Goal: Task Accomplishment & Management: Use online tool/utility

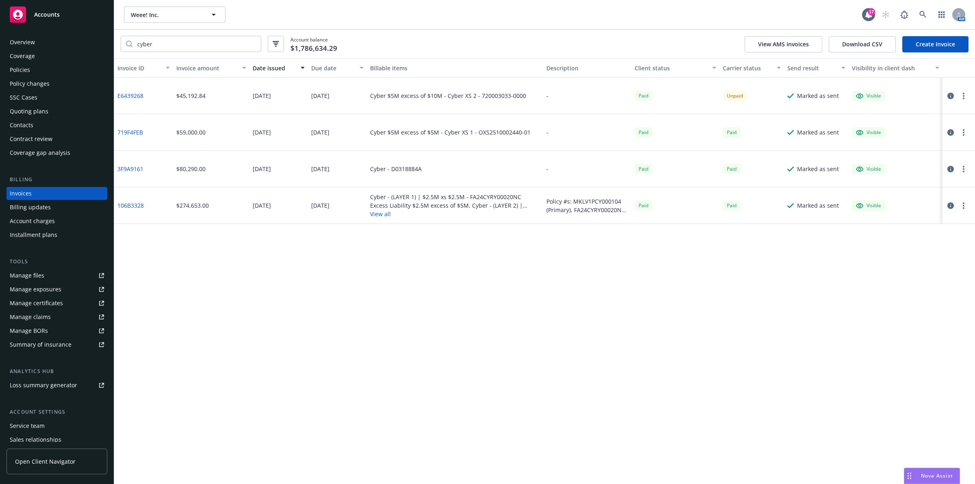
click at [43, 70] on div "Policies" at bounding box center [57, 69] width 94 height 13
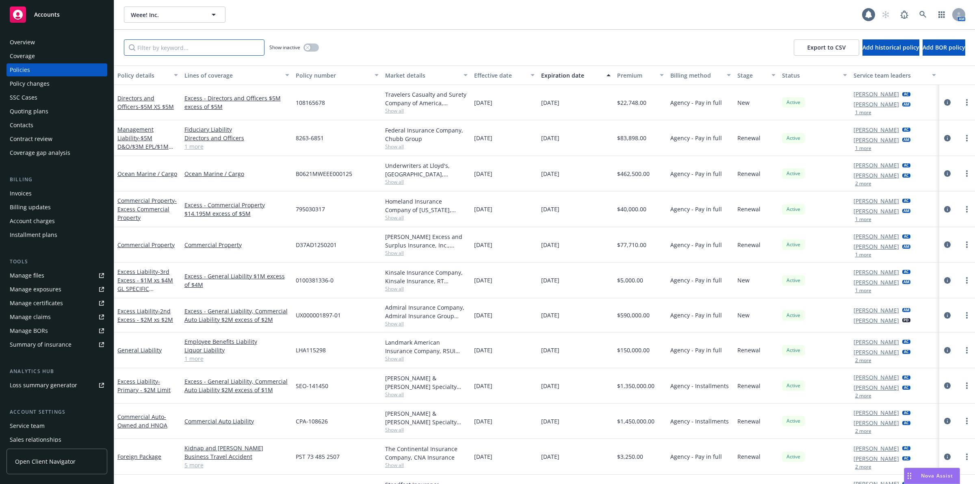
click at [179, 53] on input "Filter by keyword..." at bounding box center [194, 47] width 141 height 16
click at [927, 15] on link at bounding box center [923, 14] width 16 height 16
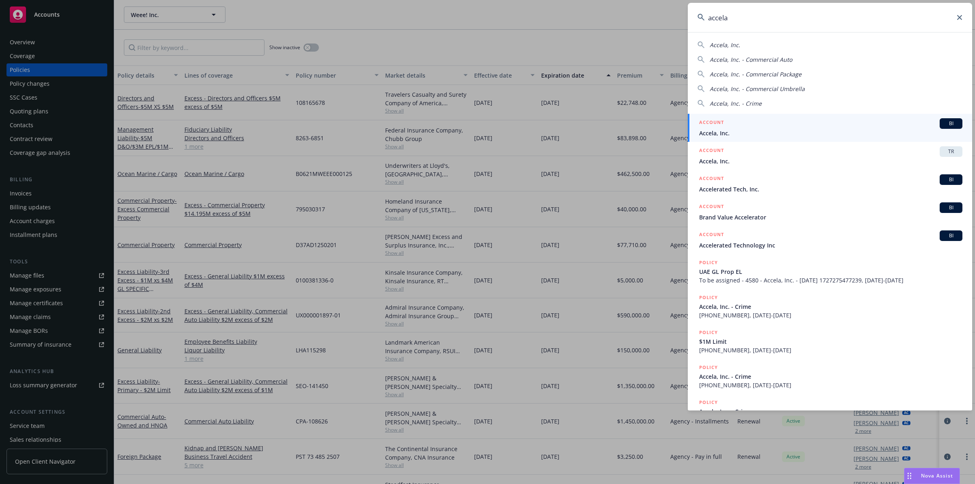
type input "accela"
click at [771, 127] on div "ACCOUNT BI" at bounding box center [830, 123] width 263 height 11
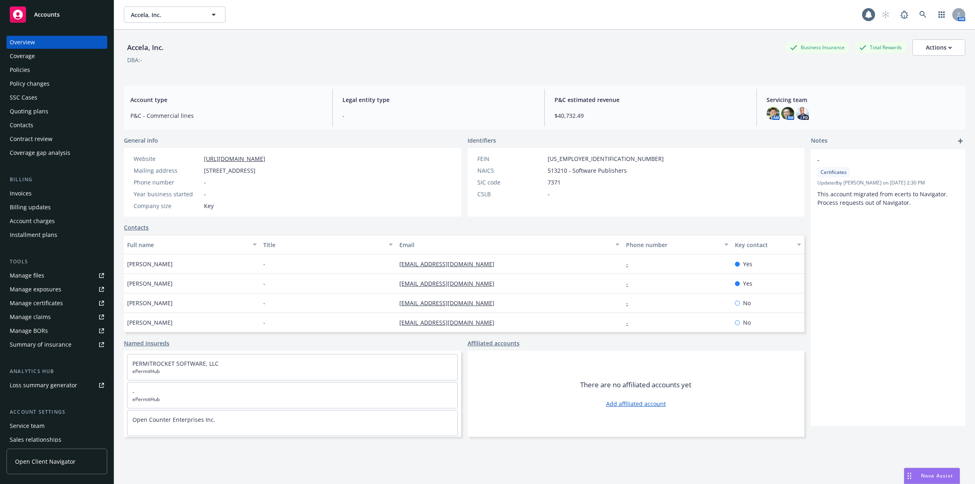
click at [52, 70] on div "Policies" at bounding box center [57, 69] width 94 height 13
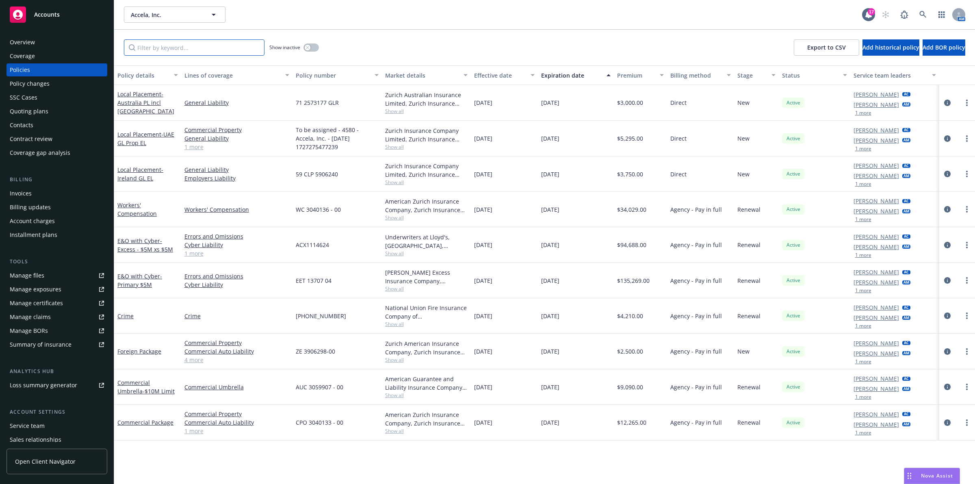
click at [219, 44] on input "Filter by keyword..." at bounding box center [194, 47] width 141 height 16
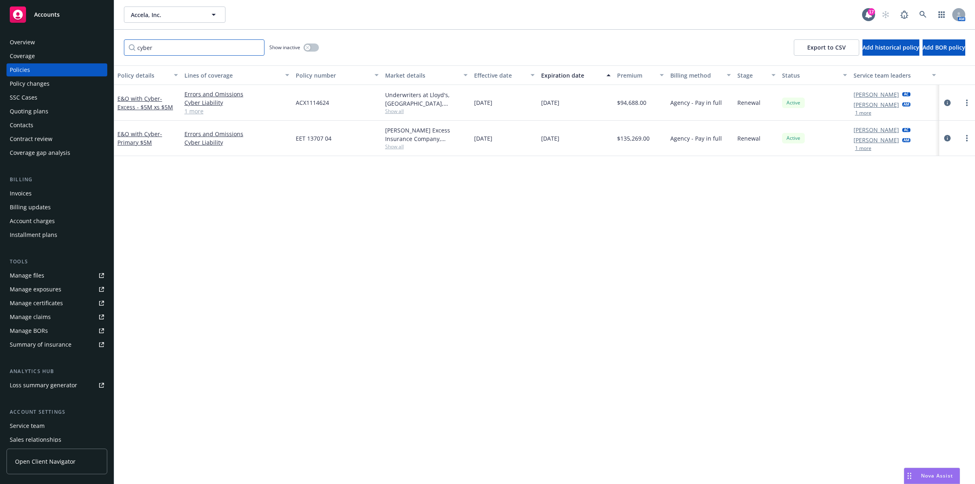
type input "cyber"
click at [360, 275] on div "Policy details Lines of coverage Policy number Market details Effective date Ex…" at bounding box center [544, 274] width 861 height 418
click at [134, 97] on link "E&O with Cyber - Excess - $5M xs $5M" at bounding box center [145, 103] width 56 height 16
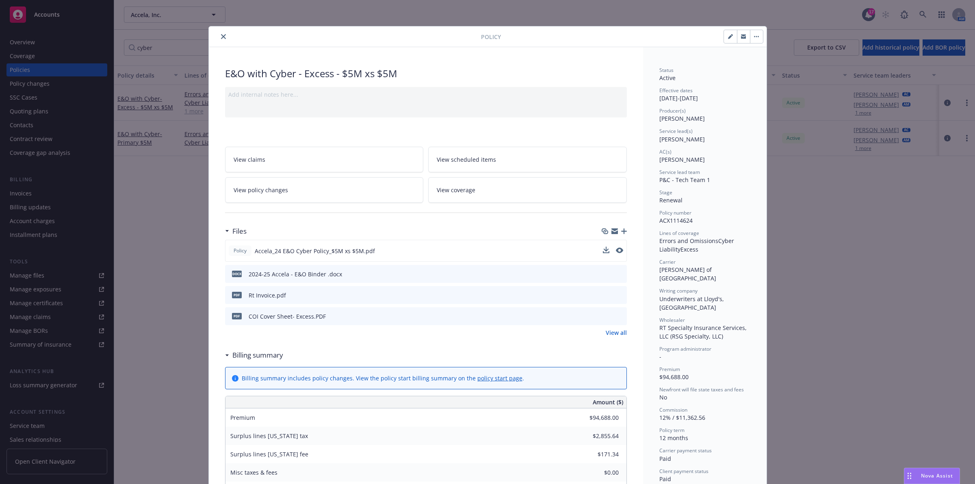
click at [616, 255] on button at bounding box center [619, 251] width 7 height 9
click at [615, 253] on icon "preview file" at bounding box center [618, 250] width 7 height 6
click at [214, 35] on div at bounding box center [346, 37] width 269 height 10
click at [221, 37] on icon "close" at bounding box center [223, 36] width 5 height 5
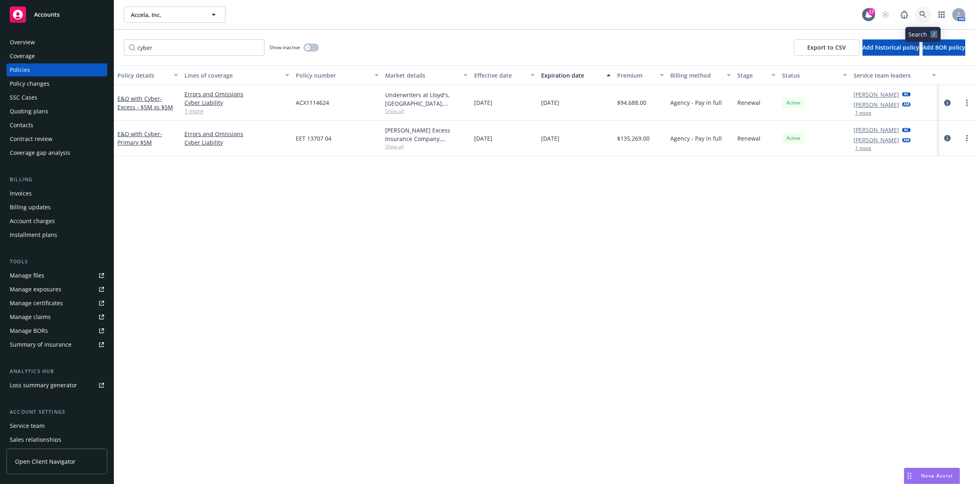
click at [918, 16] on link at bounding box center [923, 14] width 16 height 16
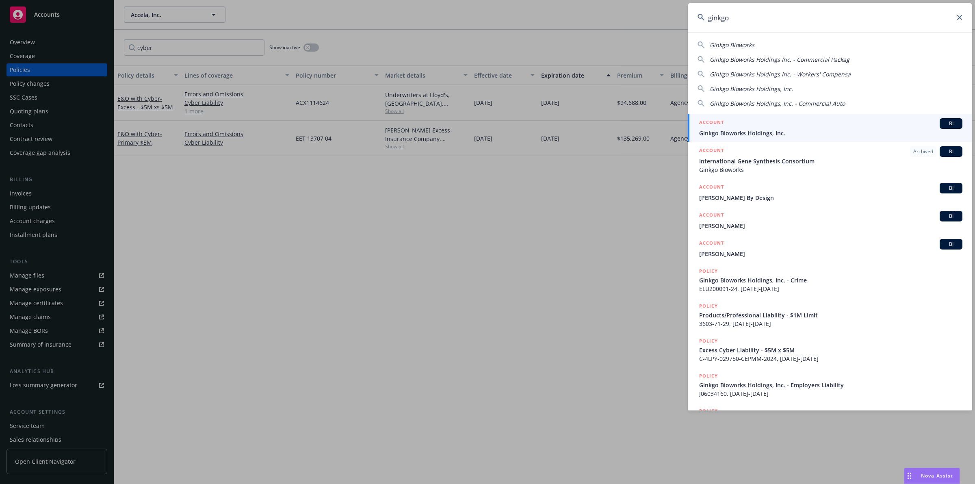
type input "ginkgo"
click at [778, 127] on div "ACCOUNT BI" at bounding box center [830, 123] width 263 height 11
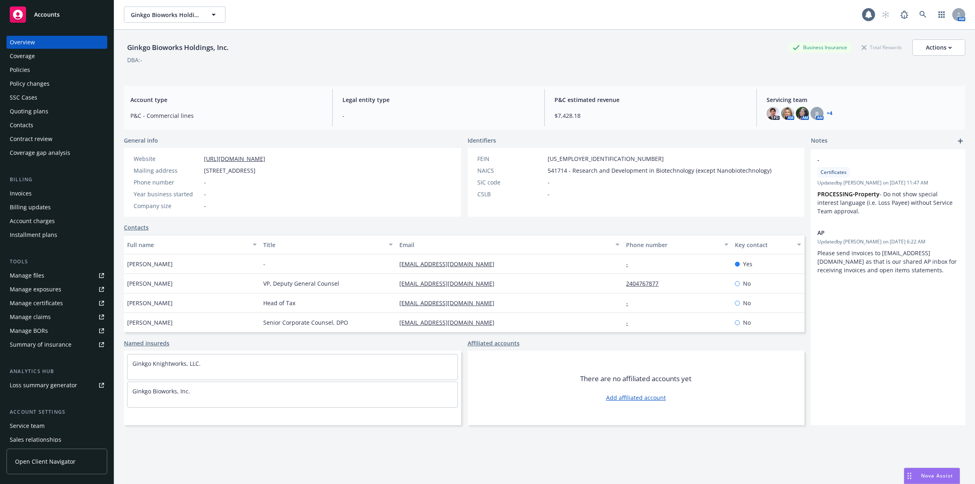
click at [28, 70] on div "Policies" at bounding box center [20, 69] width 20 height 13
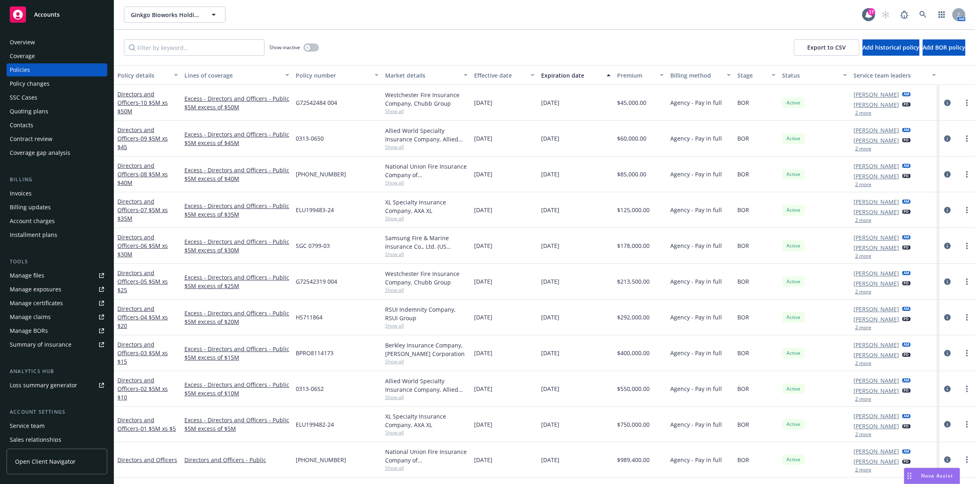
click at [70, 44] on div "Overview" at bounding box center [57, 42] width 94 height 13
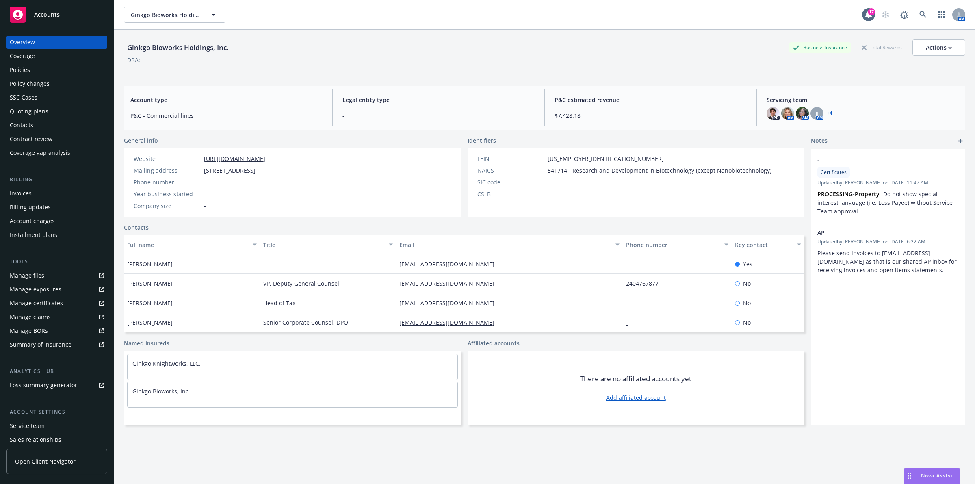
click at [53, 67] on div "Policies" at bounding box center [57, 69] width 94 height 13
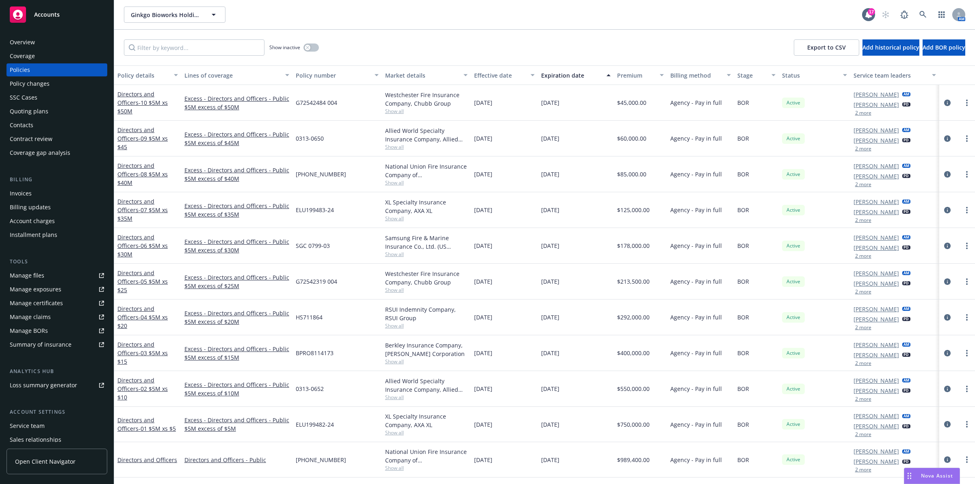
click at [635, 74] on div "Premium" at bounding box center [636, 75] width 38 height 9
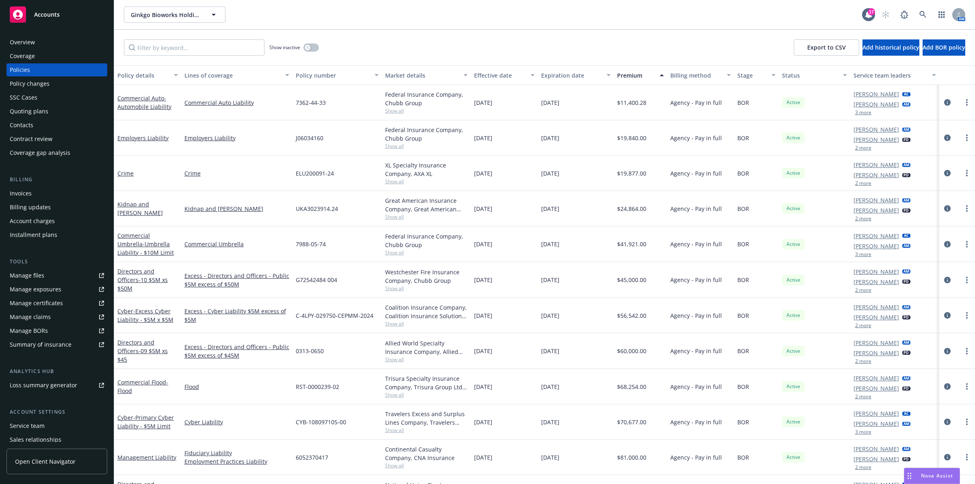
click at [632, 78] on div "Premium" at bounding box center [636, 75] width 38 height 9
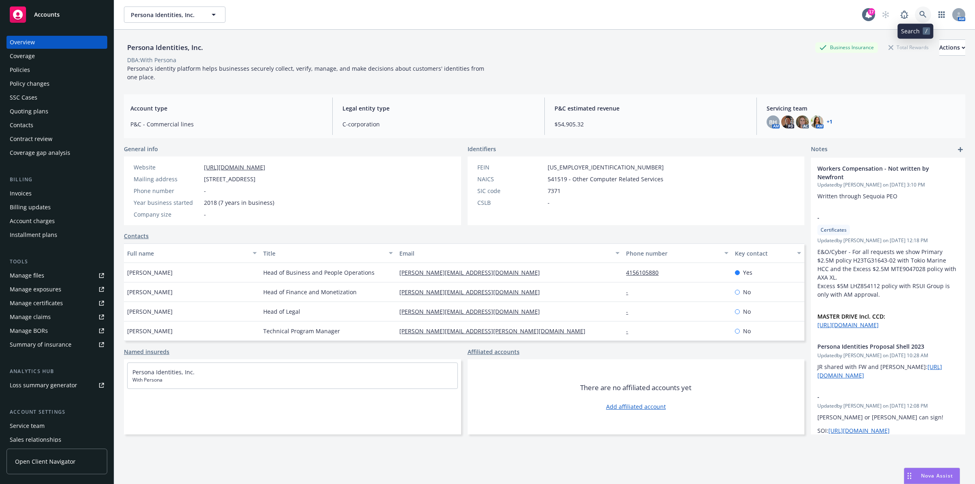
click at [919, 11] on link at bounding box center [923, 14] width 16 height 16
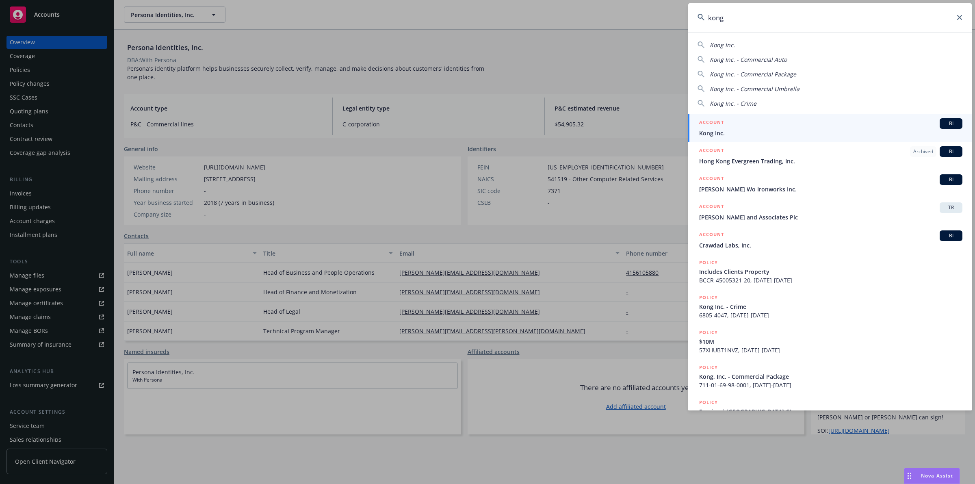
type input "kong"
click at [760, 127] on div "ACCOUNT BI" at bounding box center [830, 123] width 263 height 11
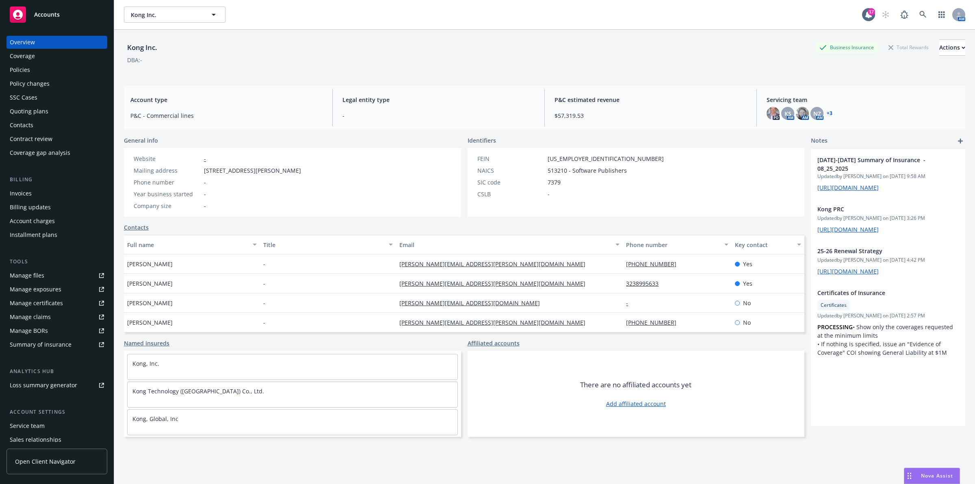
click at [37, 191] on div "Invoices" at bounding box center [57, 193] width 94 height 13
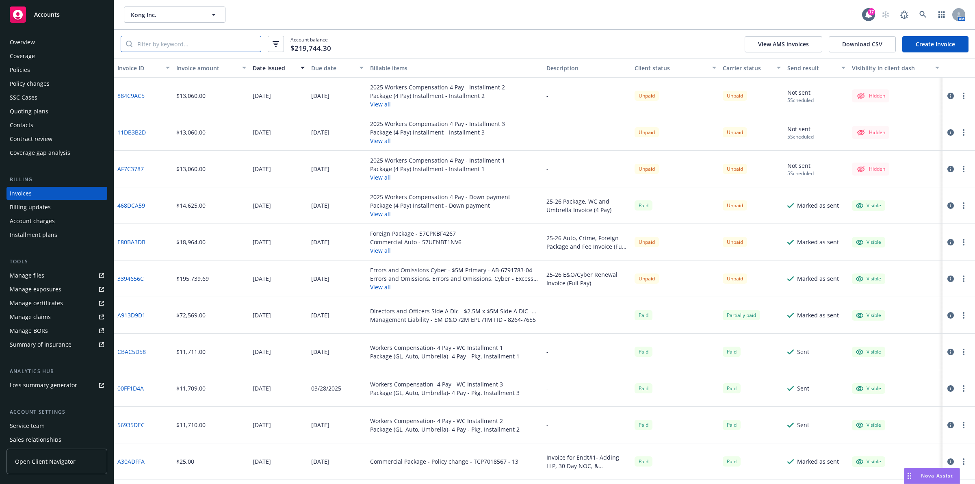
click at [216, 47] on input "search" at bounding box center [196, 43] width 128 height 15
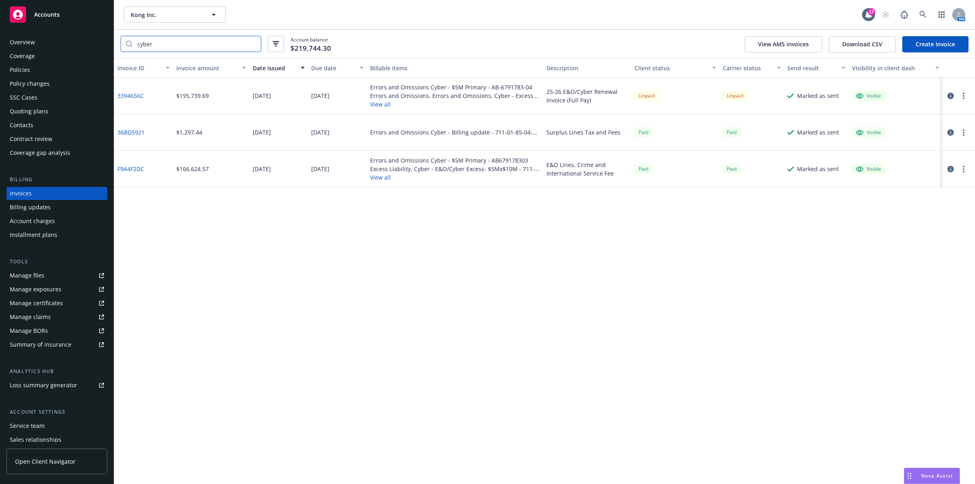
type input "cyber"
click at [574, 268] on div "Invoice ID Invoice amount Date issued Due date Billable items Description Clien…" at bounding box center [544, 271] width 861 height 426
click at [927, 15] on link at bounding box center [923, 14] width 16 height 16
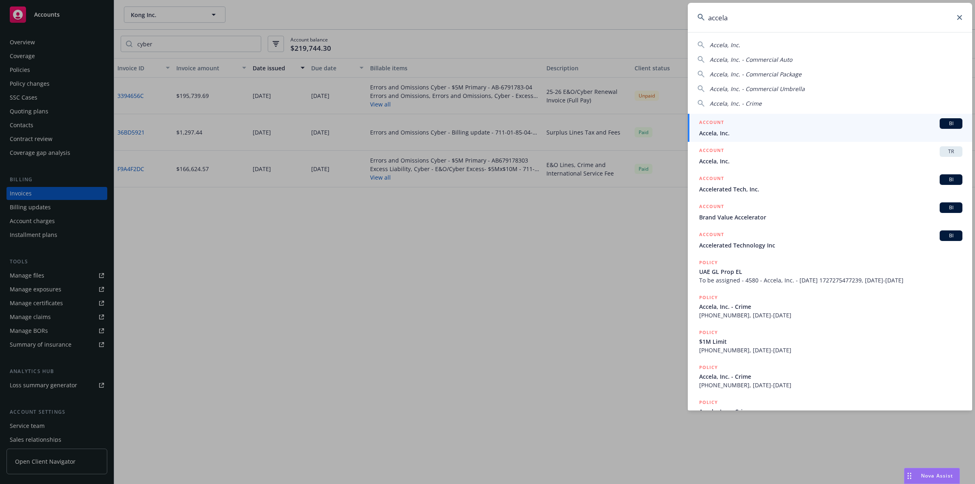
type input "accela"
click at [757, 130] on span "Accela, Inc." at bounding box center [830, 133] width 263 height 9
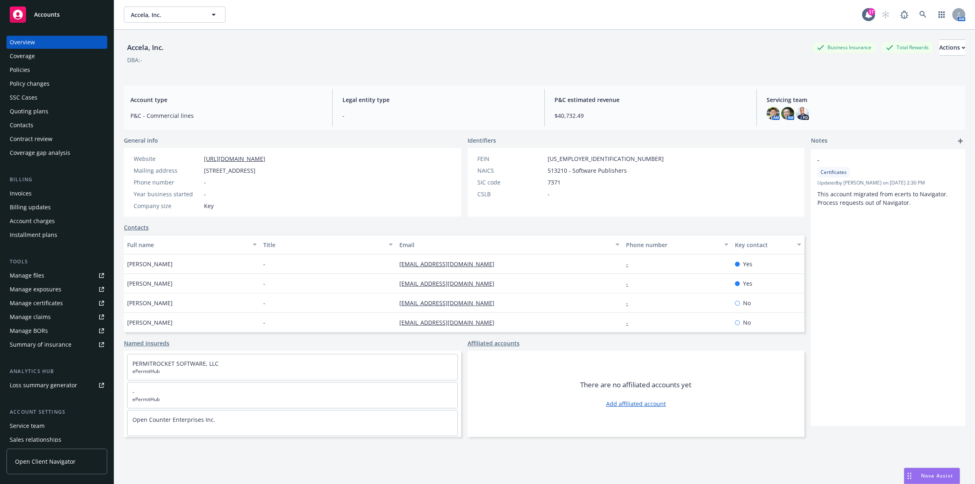
click at [35, 69] on div "Policies" at bounding box center [57, 69] width 94 height 13
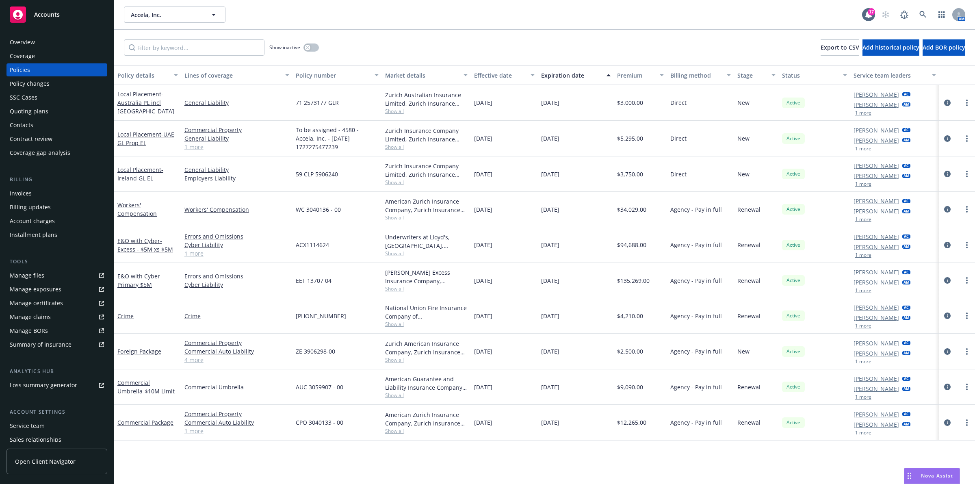
click at [626, 81] on button "Premium" at bounding box center [641, 74] width 54 height 19
click at [630, 76] on div "Premium" at bounding box center [636, 75] width 38 height 9
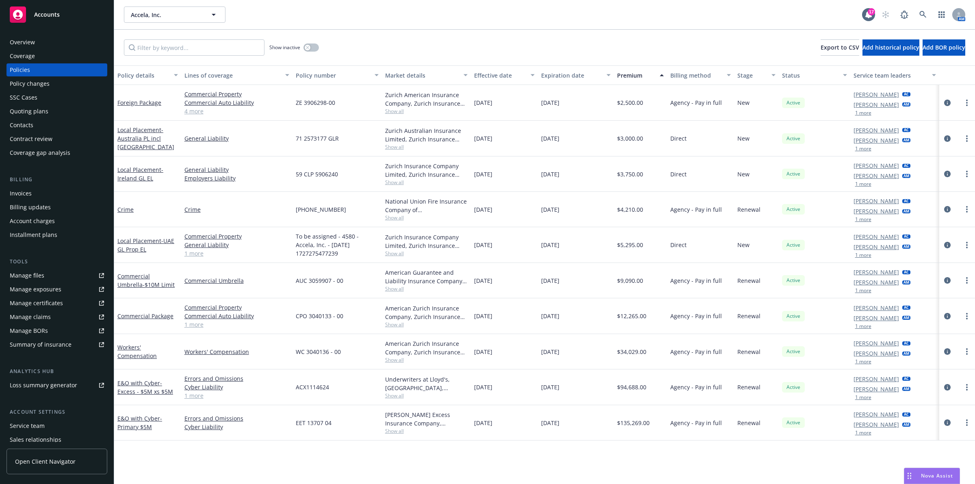
click at [639, 76] on div "Premium" at bounding box center [636, 75] width 38 height 9
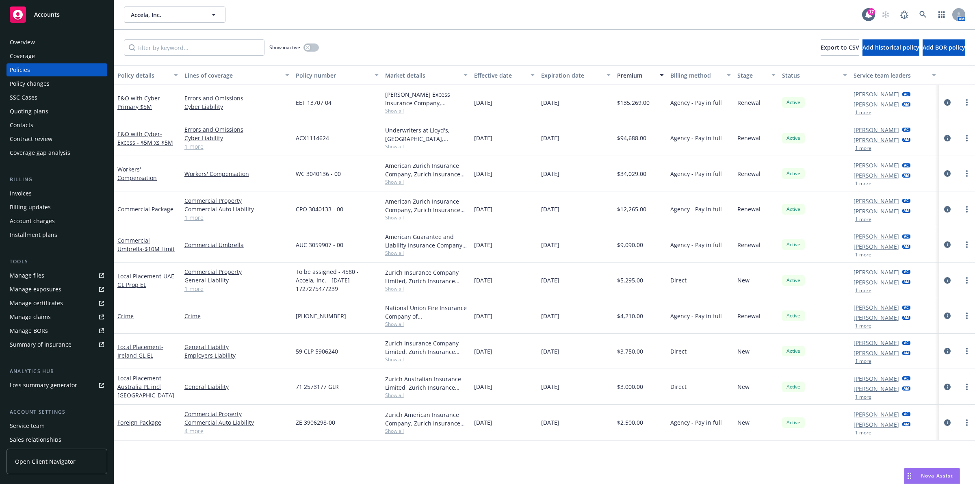
click at [31, 38] on div "Overview" at bounding box center [22, 42] width 25 height 13
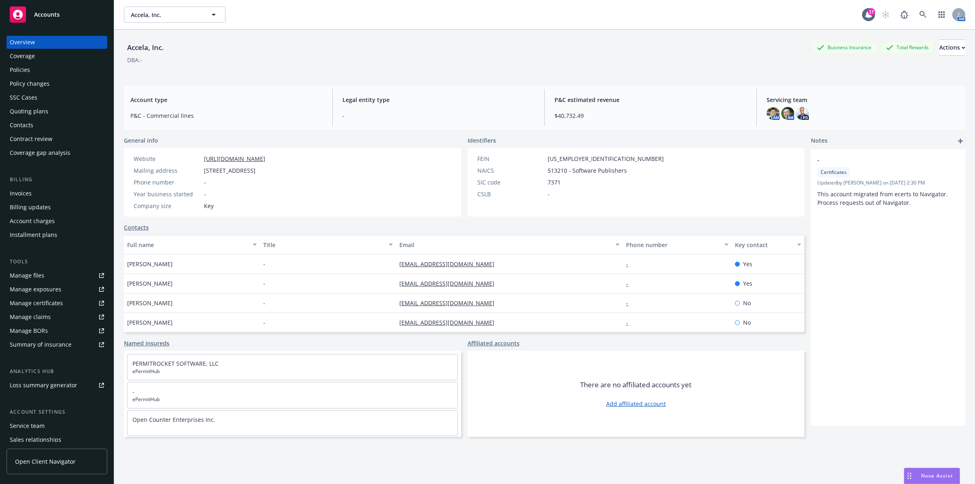
click at [34, 109] on div "Quoting plans" at bounding box center [29, 111] width 39 height 13
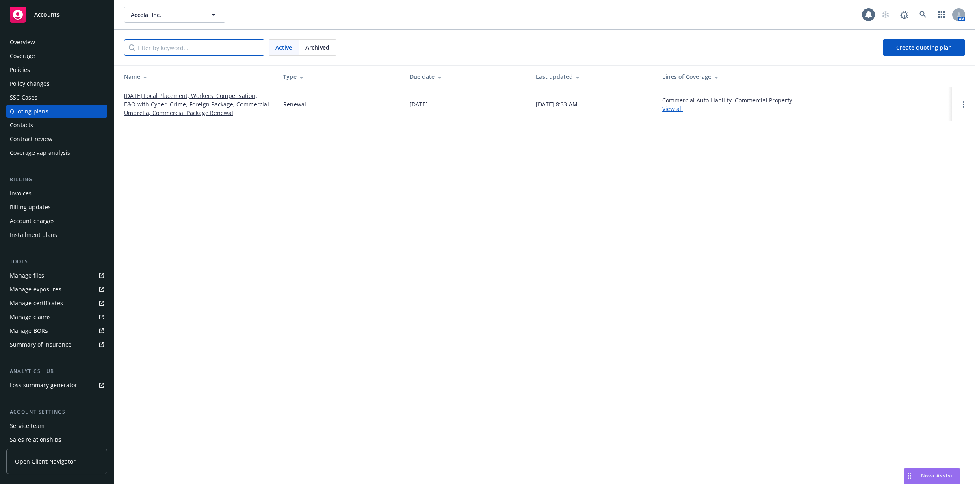
click at [199, 45] on input "Filter by keyword..." at bounding box center [194, 47] width 141 height 16
click at [178, 94] on link "09/01/25 Local Placement, Workers' Compensation, E&O with Cyber, Crime, Foreign…" at bounding box center [197, 104] width 146 height 26
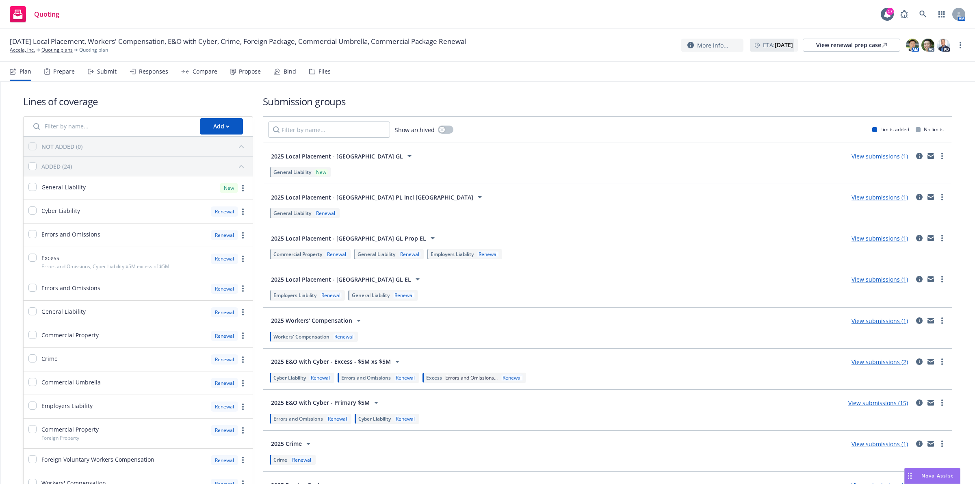
click at [888, 403] on link "View submissions (15)" at bounding box center [878, 403] width 60 height 8
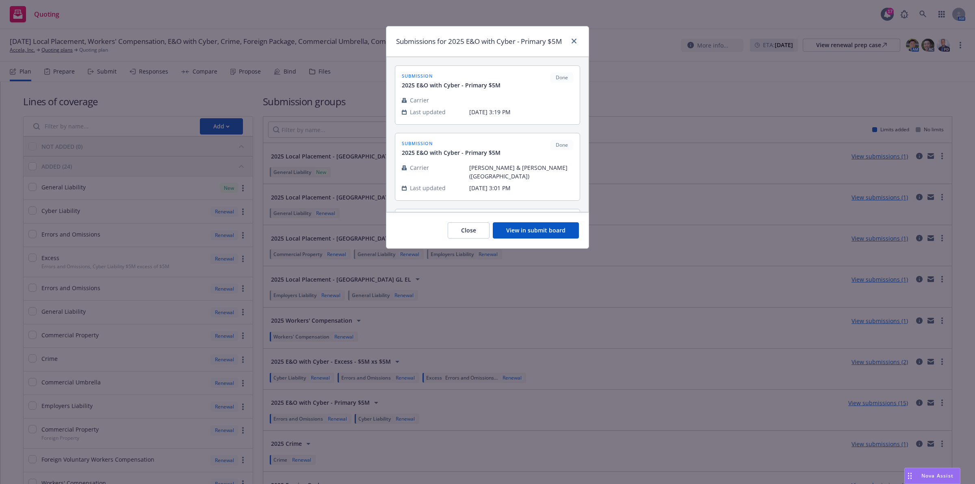
click at [539, 216] on div "submission 2025 E&O with Cyber - Primary $5M Done" at bounding box center [487, 224] width 171 height 17
click at [543, 228] on button "View in submit board" at bounding box center [536, 230] width 86 height 16
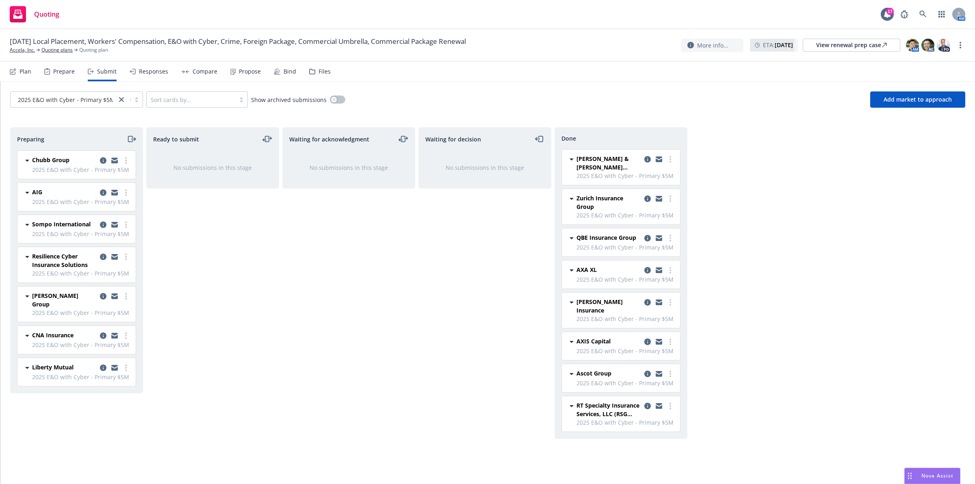
click at [648, 338] on icon "copy logging email" at bounding box center [647, 341] width 6 height 6
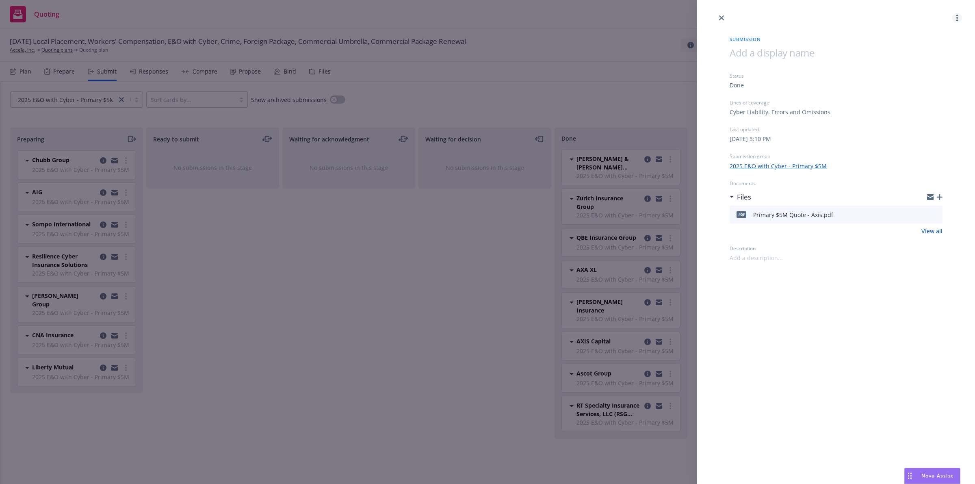
click at [957, 19] on circle "more" at bounding box center [957, 20] width 2 height 2
click at [819, 35] on div "Submission Status Done Lines of coverage Cyber Liability, Errors and Omissions …" at bounding box center [836, 142] width 239 height 239
click at [953, 21] on link "more" at bounding box center [957, 18] width 10 height 10
click at [909, 38] on span "View case" at bounding box center [912, 38] width 46 height 8
click at [714, 15] on div at bounding box center [836, 11] width 278 height 23
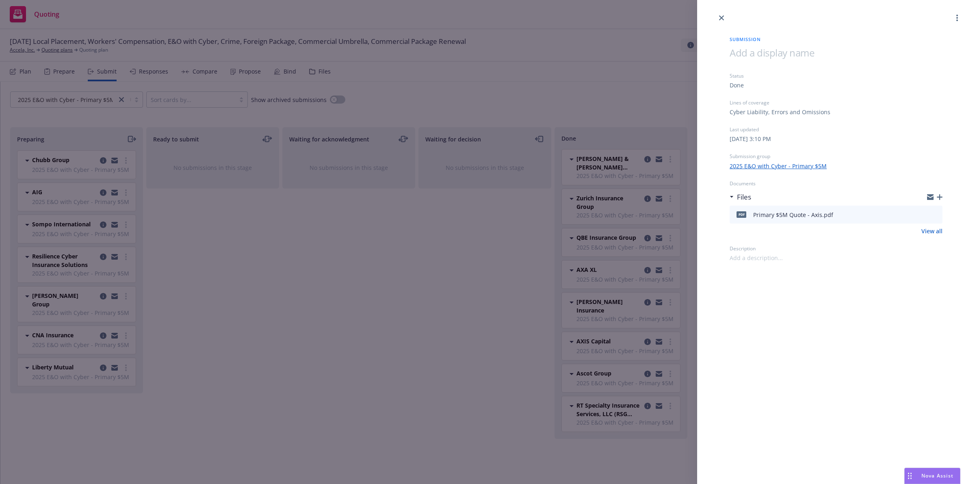
click at [715, 17] on div at bounding box center [836, 11] width 278 height 23
click at [719, 19] on icon "close" at bounding box center [721, 17] width 5 height 5
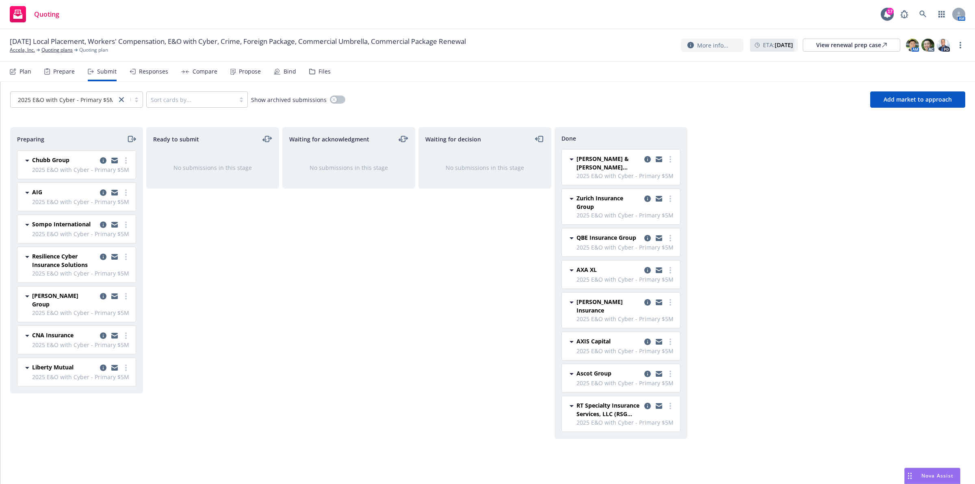
click at [667, 346] on span "2025 E&O with Cyber - Primary $5M" at bounding box center [625, 350] width 99 height 9
click at [671, 338] on link "more" at bounding box center [670, 342] width 10 height 10
click at [588, 337] on span "AXIS Capital" at bounding box center [593, 341] width 34 height 9
click at [645, 338] on icon "copy logging email" at bounding box center [647, 341] width 6 height 6
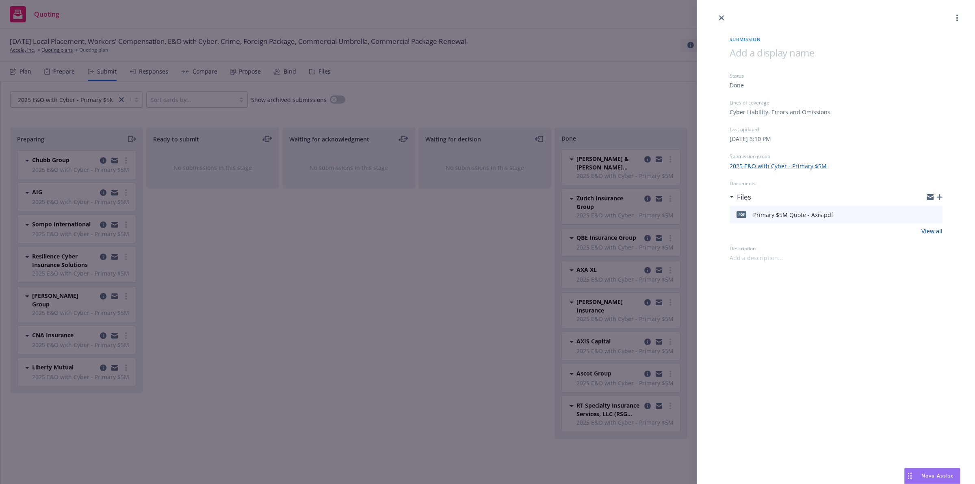
click at [497, 357] on div "Submission Status Done Lines of coverage Cyber Liability, Errors and Omissions …" at bounding box center [487, 242] width 975 height 484
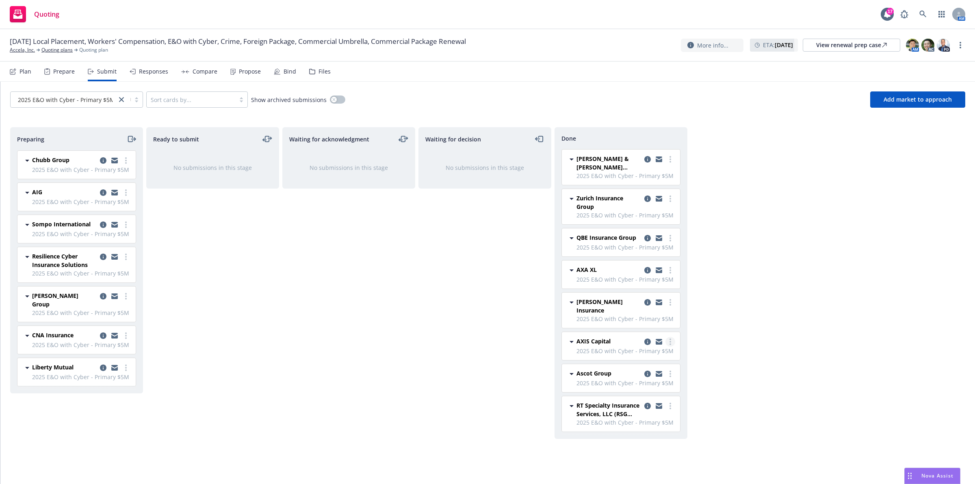
click at [669, 338] on icon "more" at bounding box center [670, 341] width 2 height 6
click at [637, 366] on span "Add accepted decision" at bounding box center [633, 368] width 81 height 8
select select "12"
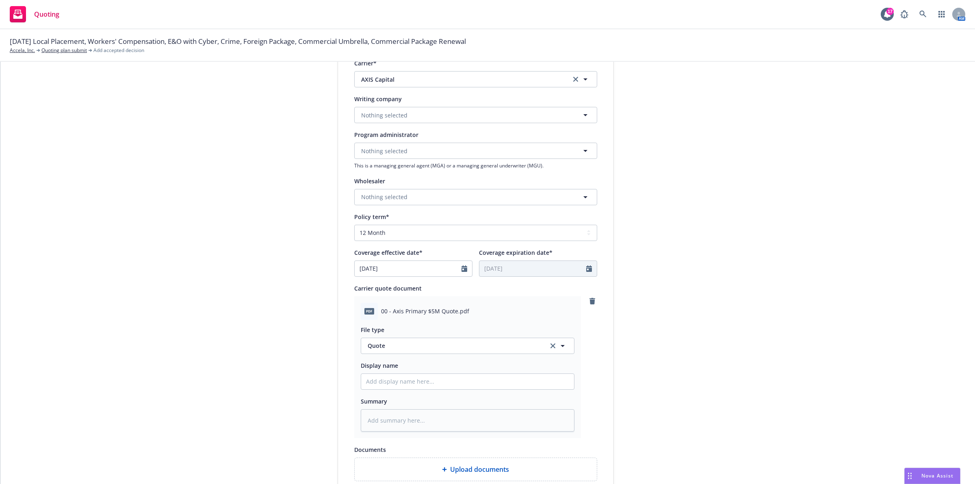
scroll to position [156, 0]
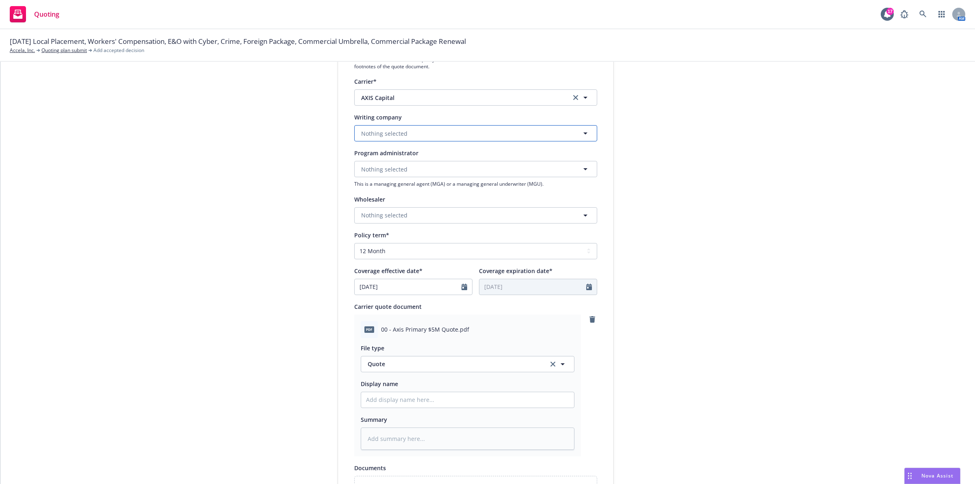
click at [427, 139] on button "Nothing selected" at bounding box center [475, 133] width 243 height 16
click at [423, 186] on strong "AXIS Surplus Insurance Company" at bounding box center [409, 187] width 92 height 8
click at [695, 184] on div "submission Carrier AXIS Capital Last updated 8/22, 3:10 PM" at bounding box center [687, 269] width 114 height 663
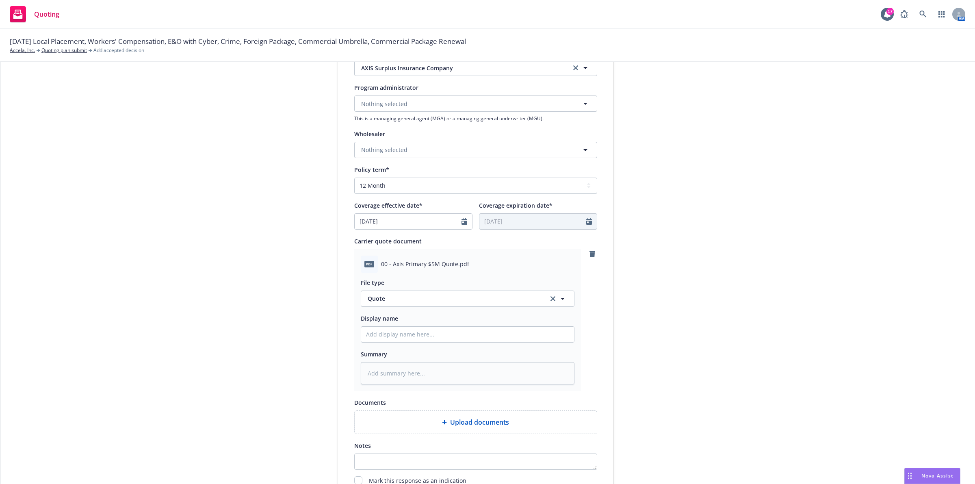
scroll to position [309, 0]
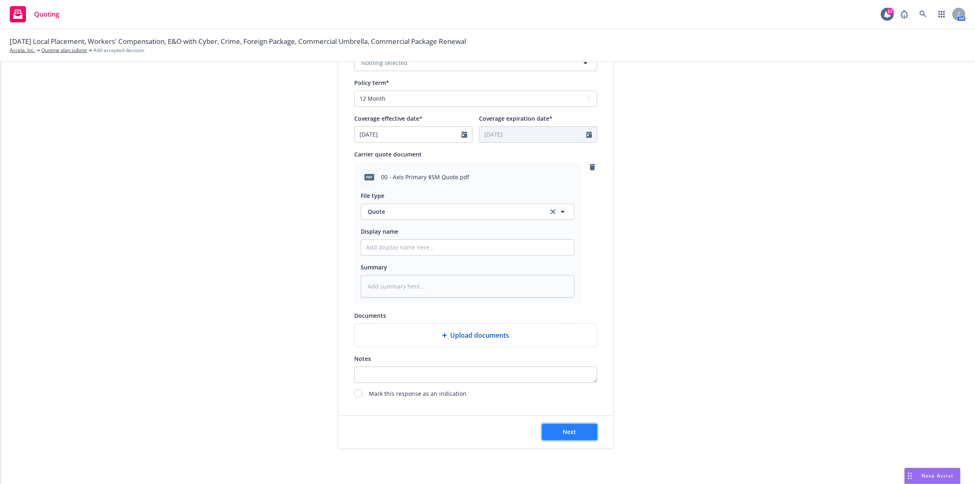
click at [550, 431] on button "Next" at bounding box center [569, 432] width 55 height 16
type textarea "x"
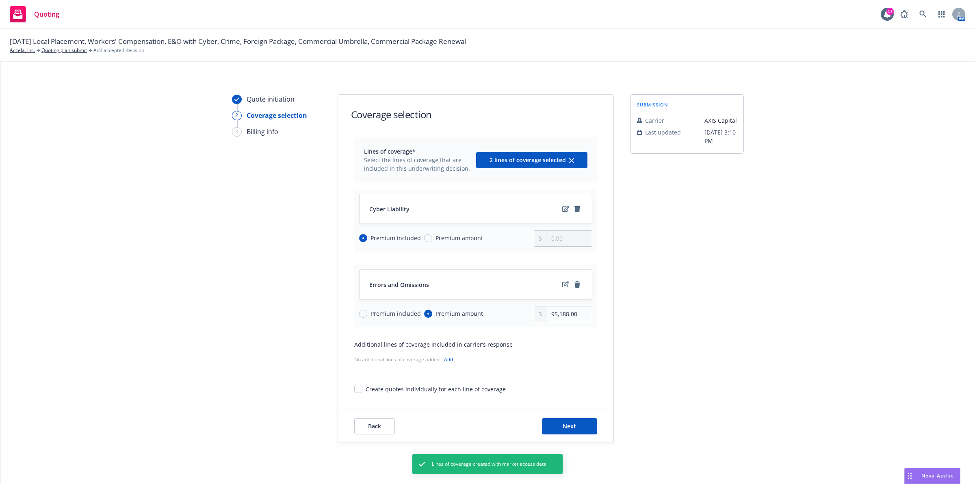
click at [443, 238] on span "Premium amount" at bounding box center [459, 238] width 48 height 9
click at [432, 238] on input "Premium amount" at bounding box center [428, 238] width 8 height 8
radio input "true"
radio input "false"
type input "0.00"
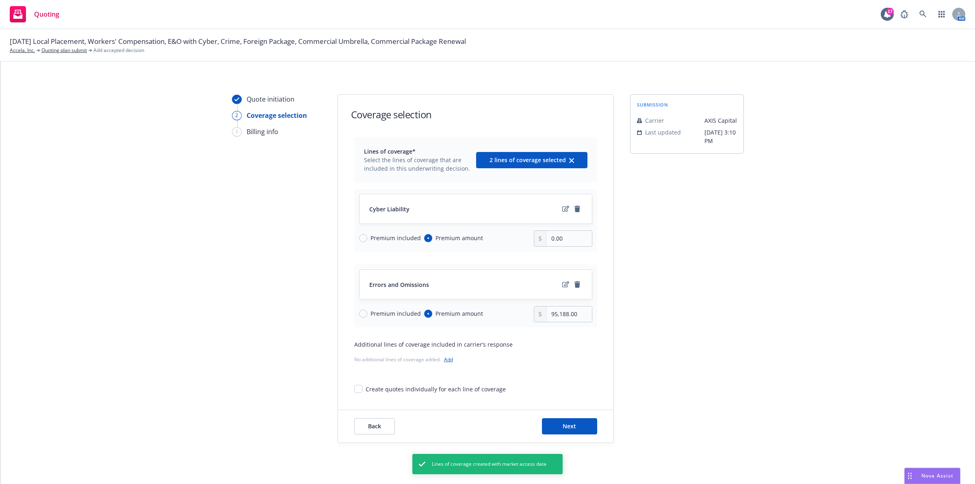
click at [383, 307] on div "Premium included Premium amount" at bounding box center [446, 314] width 175 height 16
click at [383, 312] on span "Premium included" at bounding box center [395, 313] width 50 height 9
click at [367, 312] on input "Premium included" at bounding box center [363, 314] width 8 height 8
radio input "true"
radio input "false"
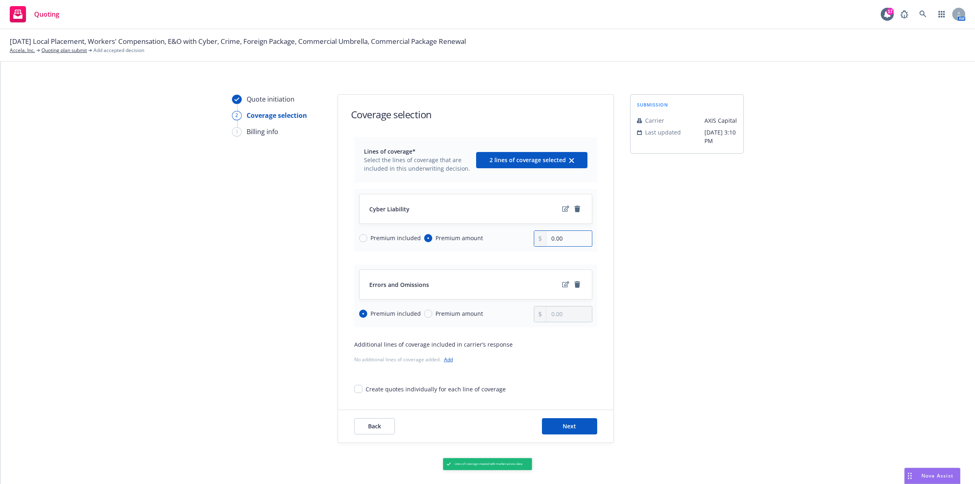
click at [561, 242] on input "0.00" at bounding box center [568, 238] width 45 height 15
type input "104,500.00"
click at [755, 318] on div "Quote initiation 2 Coverage selection 3 Billing info Coverage selection Lines o…" at bounding box center [487, 268] width 955 height 349
click at [565, 422] on button "Next" at bounding box center [569, 426] width 55 height 16
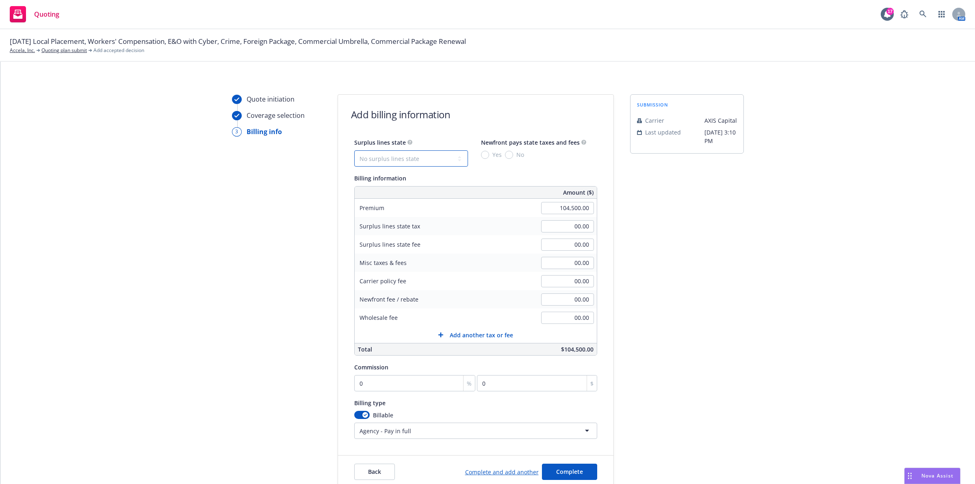
click at [384, 157] on select "No surplus lines state Alaska Alabama Arkansas Arizona California Colorado Conn…" at bounding box center [411, 158] width 114 height 16
select select "CA"
click at [354, 150] on select "No surplus lines state Alaska Alabama Arkansas Arizona California Colorado Conn…" at bounding box center [411, 158] width 114 height 16
type input "3,135.00"
type input "188.10"
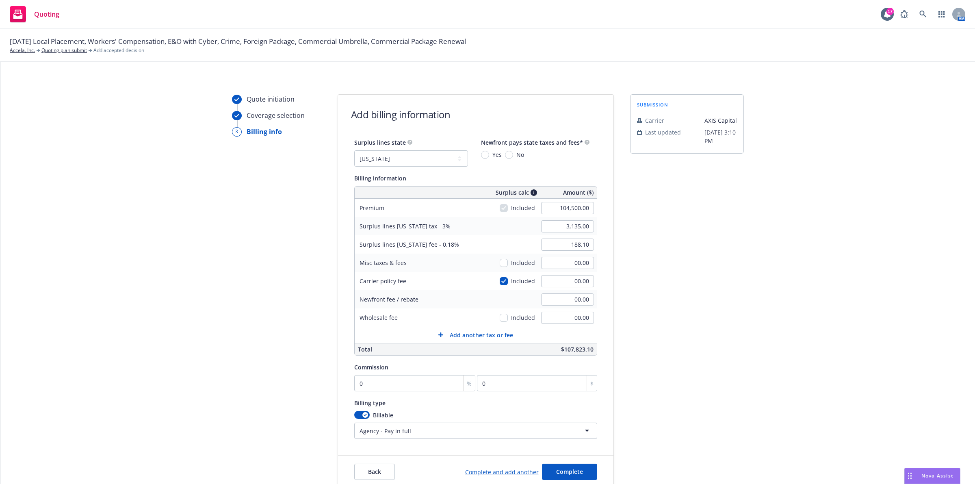
click at [483, 158] on div "Yes" at bounding box center [491, 154] width 21 height 9
click at [483, 158] on input "Yes" at bounding box center [485, 155] width 8 height 8
radio input "true"
click at [706, 283] on div "submission Carrier AXIS Capital Last updated 8/22, 3:10 PM" at bounding box center [687, 291] width 114 height 394
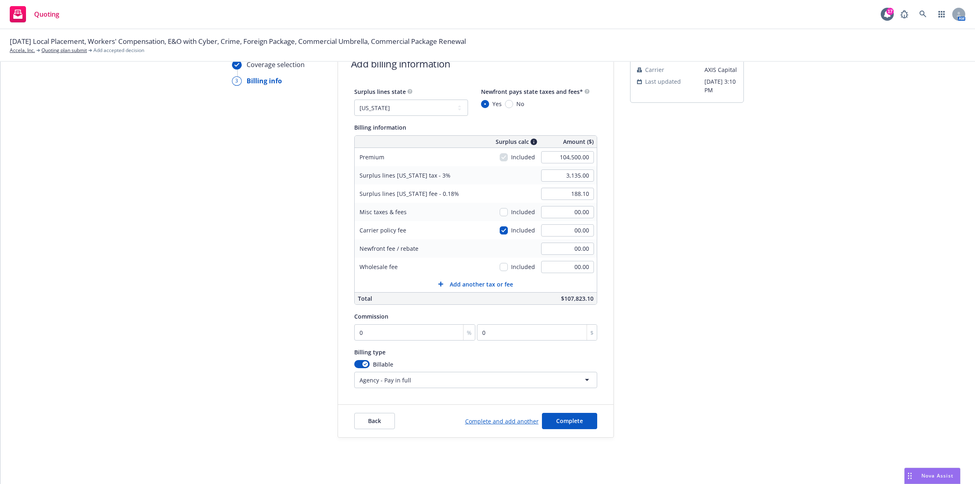
scroll to position [57, 0]
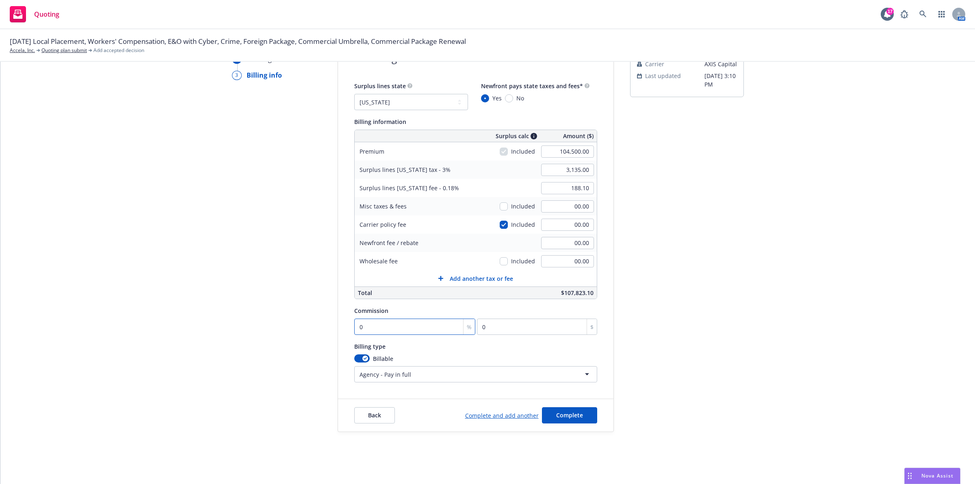
click at [380, 327] on input "0" at bounding box center [414, 326] width 121 height 16
type input "2"
type input "2090"
type input "20"
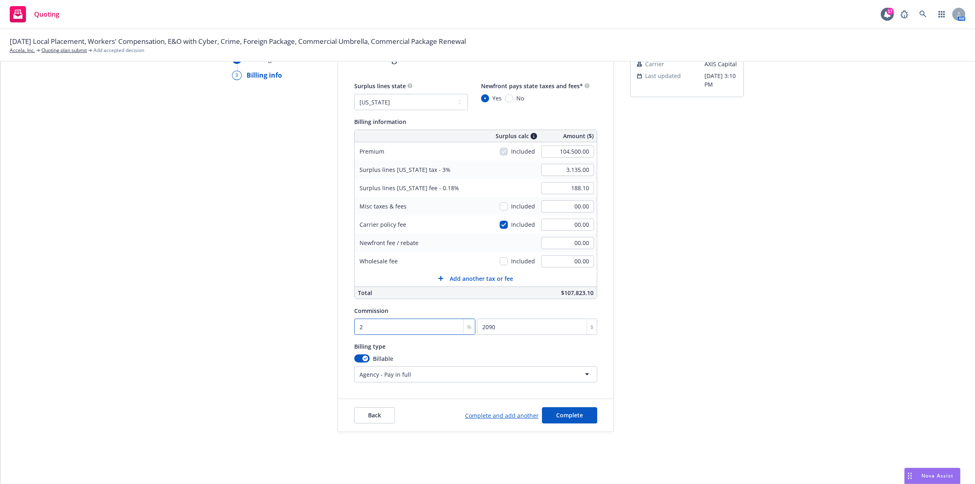
type input "20900"
type input "20"
click at [743, 223] on div "Quote initiation Coverage selection 3 Billing info Add billing information Surp…" at bounding box center [487, 235] width 955 height 394
click at [566, 413] on span "Complete" at bounding box center [569, 415] width 27 height 8
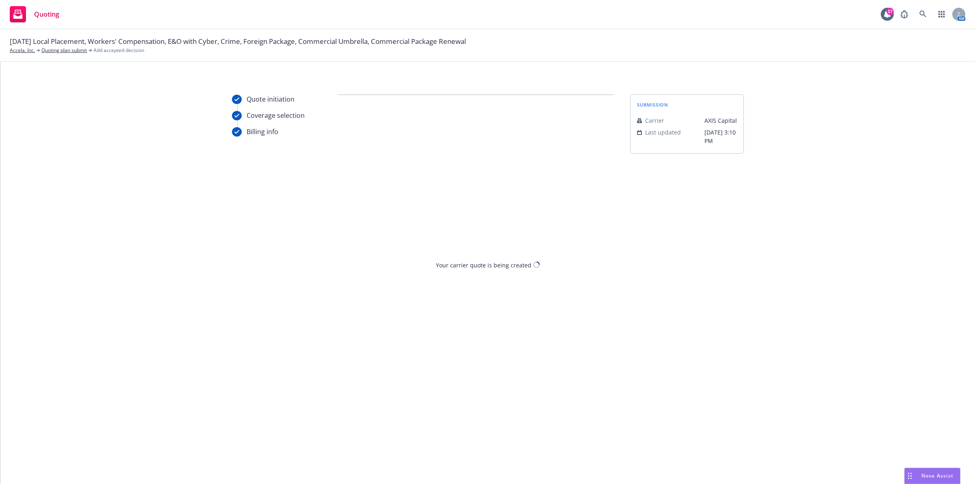
scroll to position [0, 0]
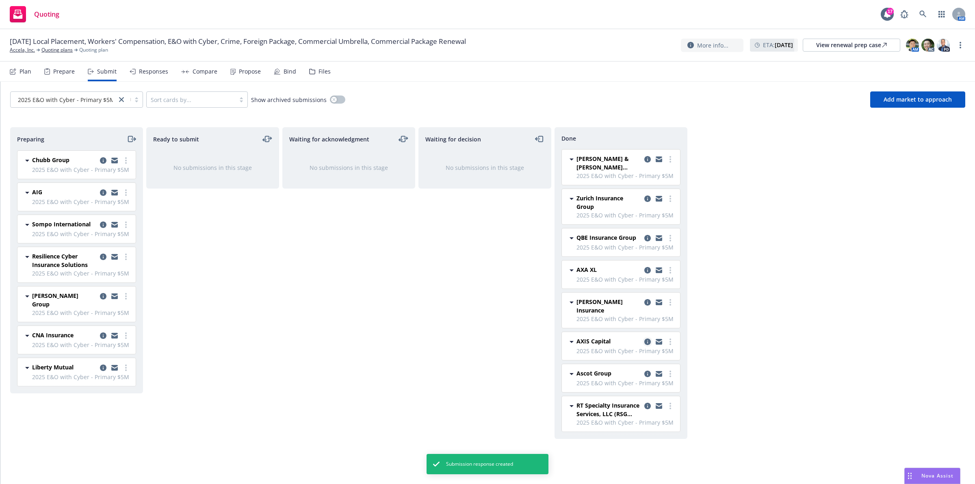
click at [648, 338] on icon "copy logging email" at bounding box center [647, 341] width 6 height 6
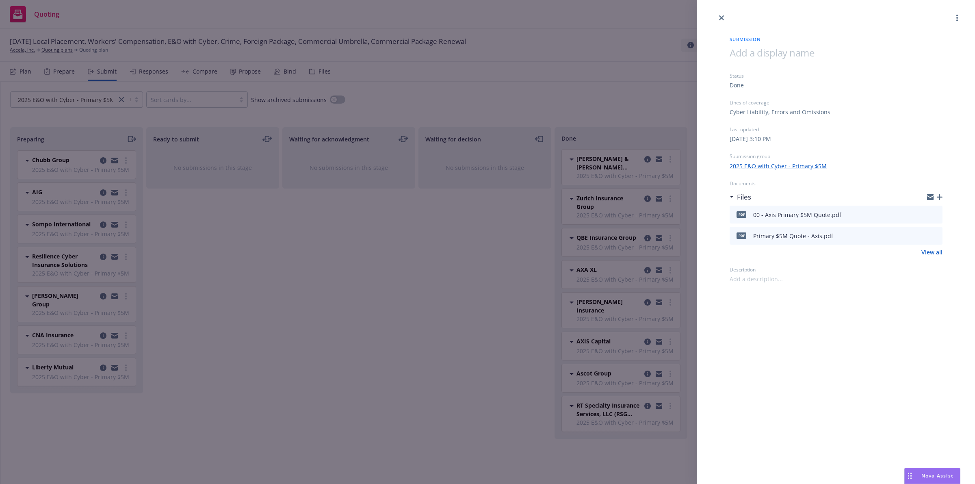
click at [779, 214] on div "00 - Axis Primary $5M Quote.pdf" at bounding box center [797, 214] width 88 height 9
click at [509, 294] on div "Submission Status Done Lines of coverage Cyber Liability, Errors and Omissions …" at bounding box center [487, 242] width 975 height 484
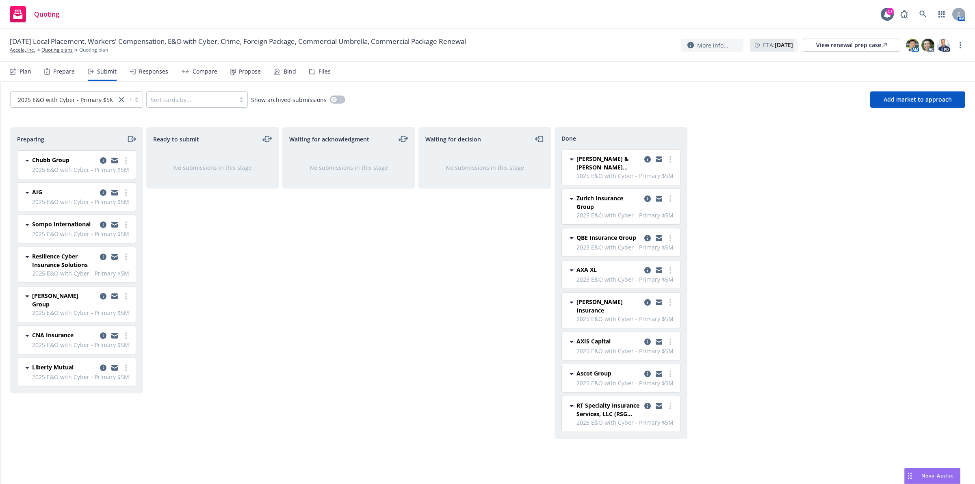
click at [149, 74] on div "Responses" at bounding box center [153, 71] width 29 height 6
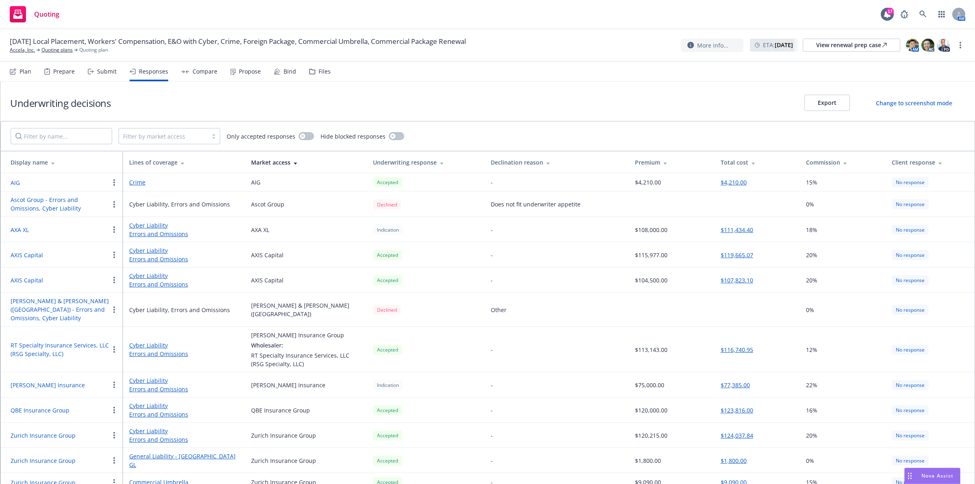
click at [114, 252] on icon "button" at bounding box center [114, 254] width 2 height 6
click at [143, 271] on span "Withdraw carrier quote" at bounding box center [151, 271] width 83 height 8
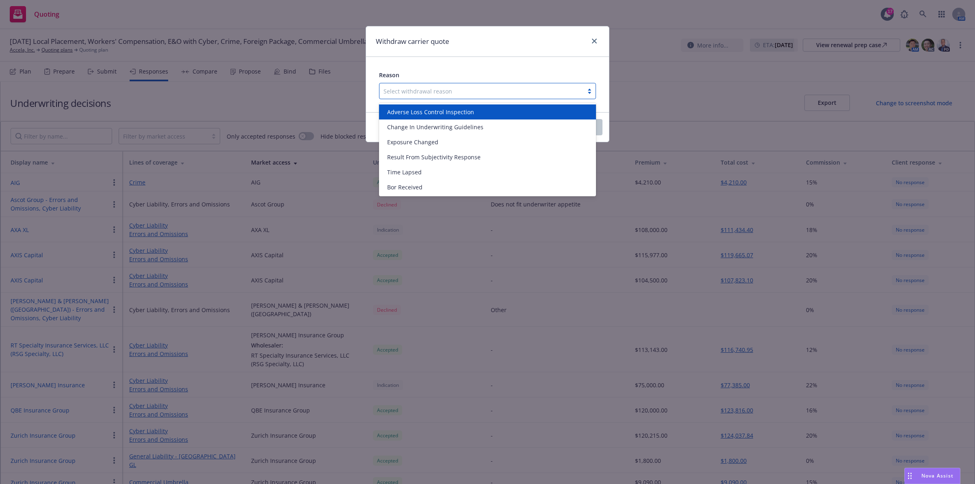
click at [471, 95] on div at bounding box center [481, 91] width 196 height 10
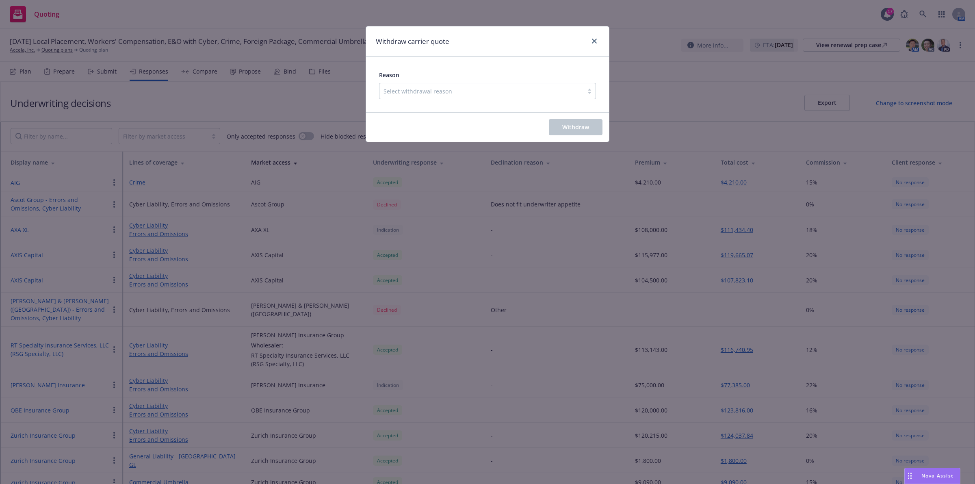
click at [634, 108] on div "Withdraw carrier quote Reason Select withdrawal reason Withdraw" at bounding box center [487, 242] width 975 height 484
click at [592, 43] on icon "close" at bounding box center [594, 41] width 5 height 5
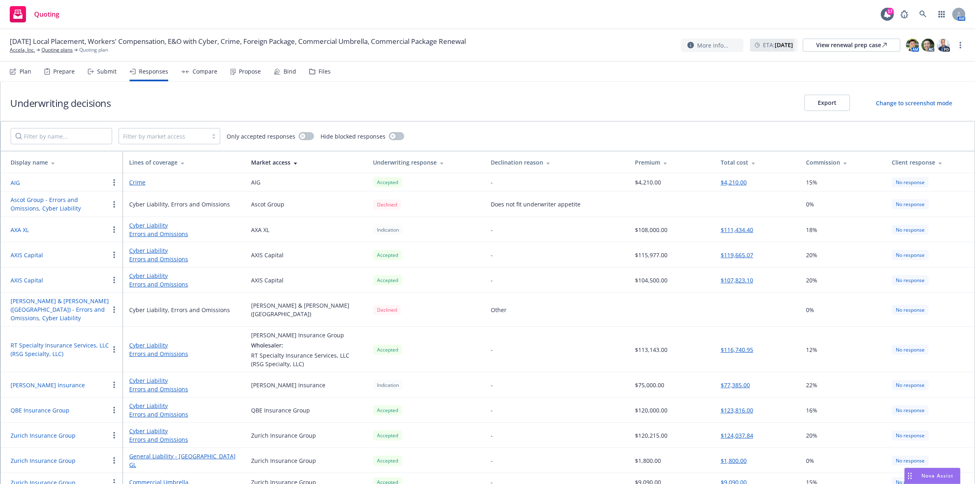
click at [113, 252] on icon "button" at bounding box center [114, 254] width 2 height 6
click at [87, 274] on td "AXIS Capital" at bounding box center [62, 279] width 122 height 25
click at [117, 279] on button "button" at bounding box center [114, 280] width 10 height 10
click at [162, 315] on span "Edit display name" at bounding box center [144, 313] width 68 height 8
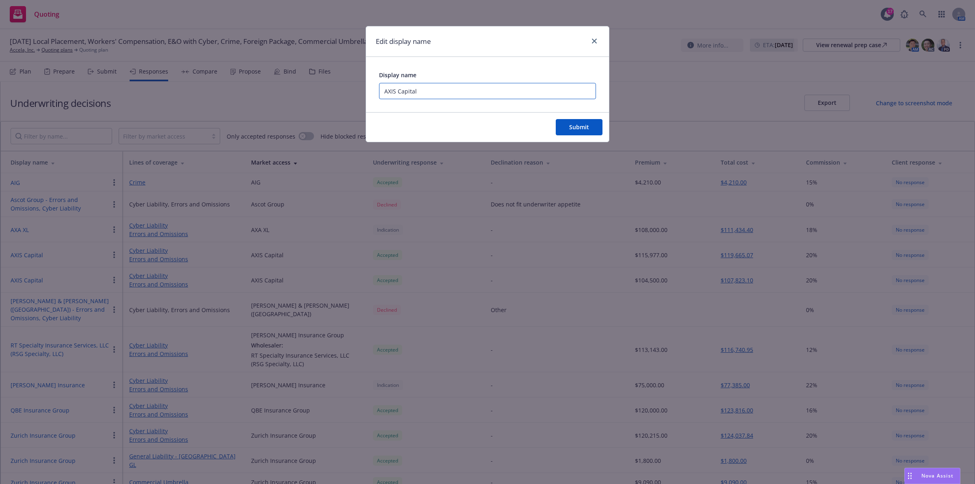
drag, startPoint x: 433, startPoint y: 94, endPoint x: 277, endPoint y: 103, distance: 156.2
click at [277, 103] on div "Edit display name Display name AXIS Capital Submit" at bounding box center [487, 242] width 975 height 484
click at [450, 95] on input "AXIS Capital" at bounding box center [487, 91] width 217 height 16
type input "AXIS Capital - Revised Quote"
click at [556, 119] on button "Submit" at bounding box center [579, 127] width 47 height 16
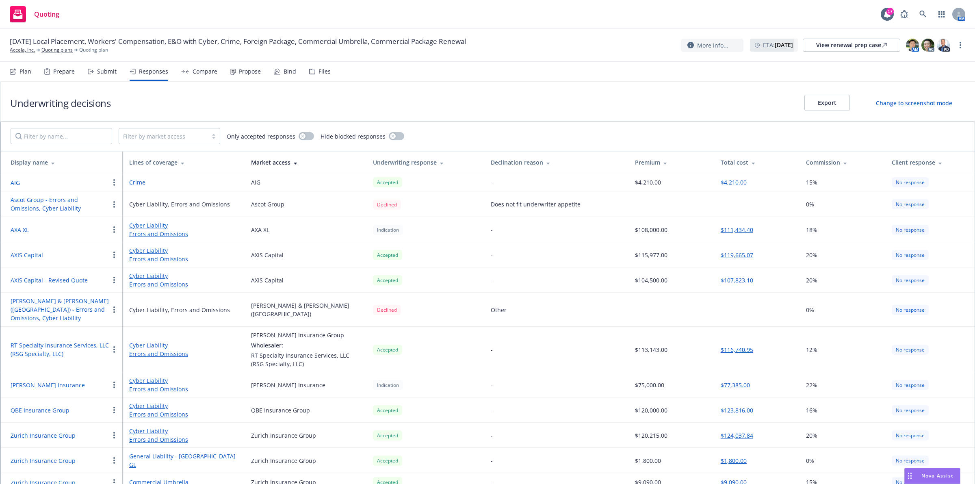
click at [115, 252] on circle "button" at bounding box center [114, 252] width 2 height 2
click at [823, 306] on div "0%" at bounding box center [842, 309] width 72 height 9
click at [826, 284] on div "20%" at bounding box center [842, 280] width 72 height 9
click at [99, 77] on div "Submit" at bounding box center [102, 71] width 29 height 19
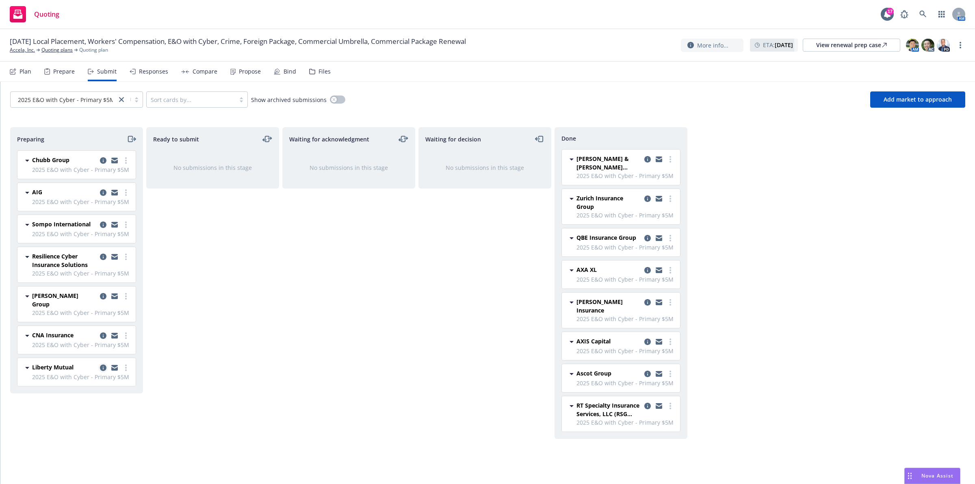
click at [100, 364] on icon "copy logging email" at bounding box center [103, 367] width 6 height 6
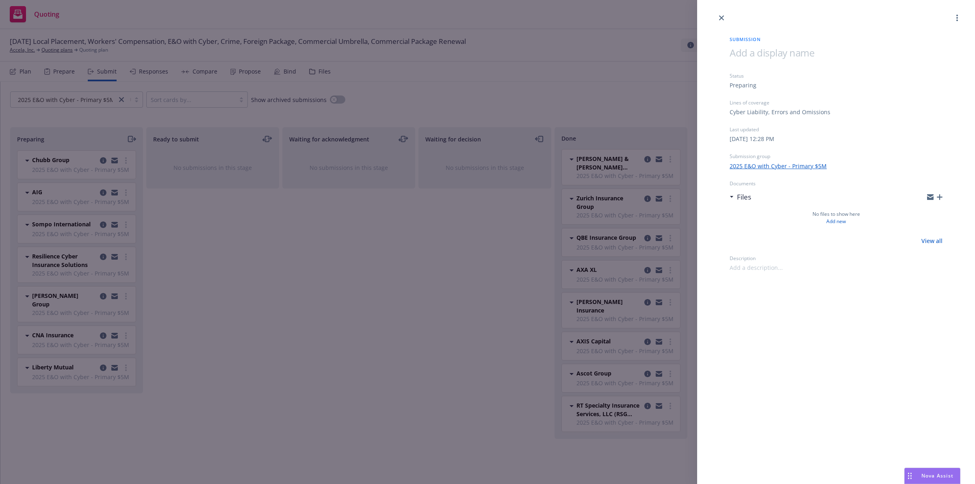
click at [161, 369] on div "Submission Status Preparing Lines of coverage Cyber Liability, Errors and Omiss…" at bounding box center [487, 242] width 975 height 484
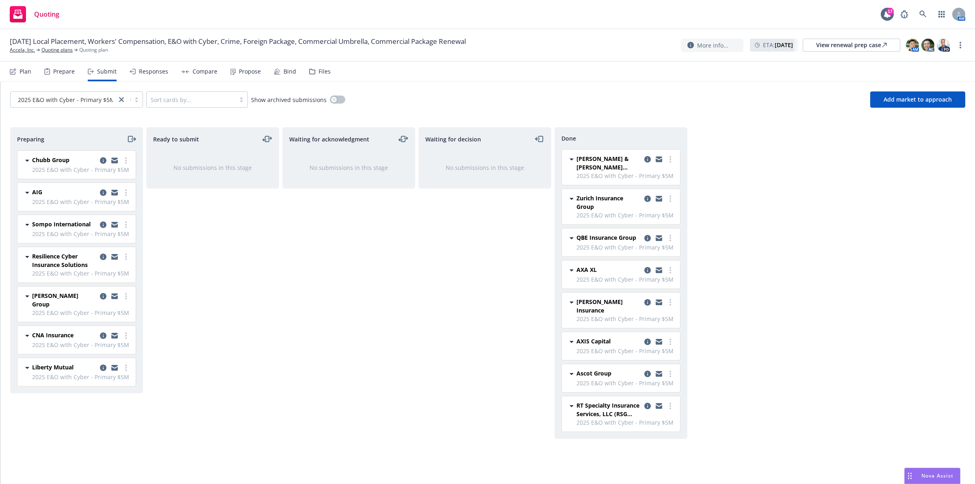
drag, startPoint x: 130, startPoint y: 139, endPoint x: 130, endPoint y: 146, distance: 7.7
click at [130, 138] on icon "moveRight" at bounding box center [131, 139] width 9 height 10
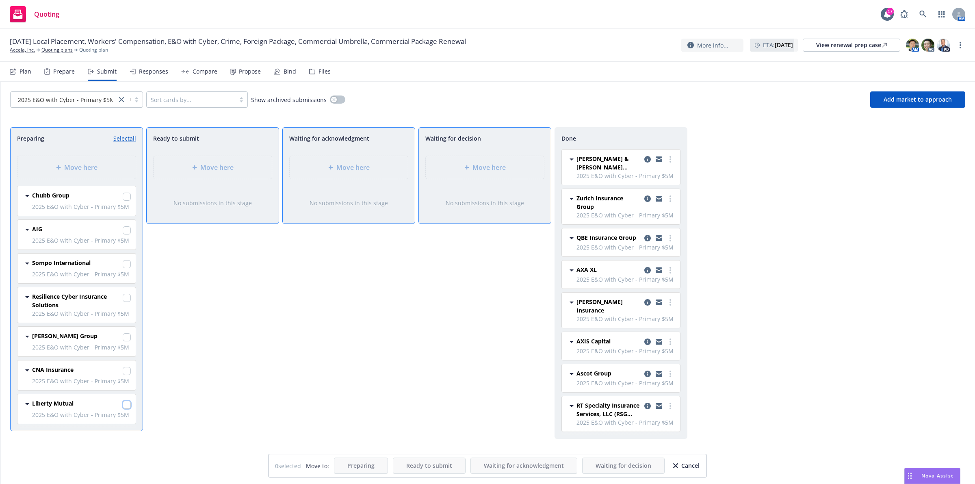
click at [123, 405] on input "checkbox" at bounding box center [127, 405] width 8 height 8
checkbox input "true"
click at [405, 345] on div "Waiting for acknowledgment Move here No submissions in this stage" at bounding box center [348, 297] width 133 height 340
click at [340, 352] on div "Waiting for acknowledgment Move here No submissions in this stage" at bounding box center [348, 297] width 133 height 340
click at [675, 466] on icon "button" at bounding box center [675, 465] width 5 height 5
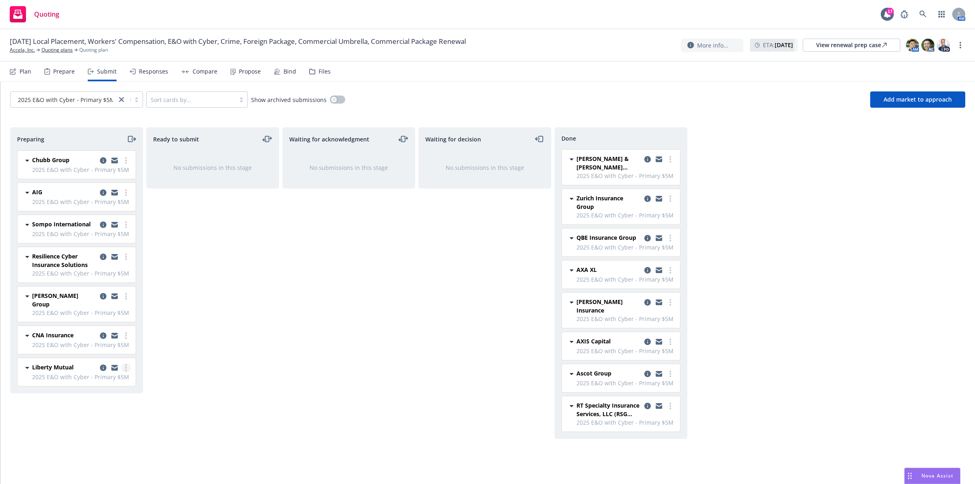
click at [128, 363] on link "more" at bounding box center [126, 368] width 10 height 10
click at [106, 311] on span "Add declined decision" at bounding box center [89, 313] width 80 height 8
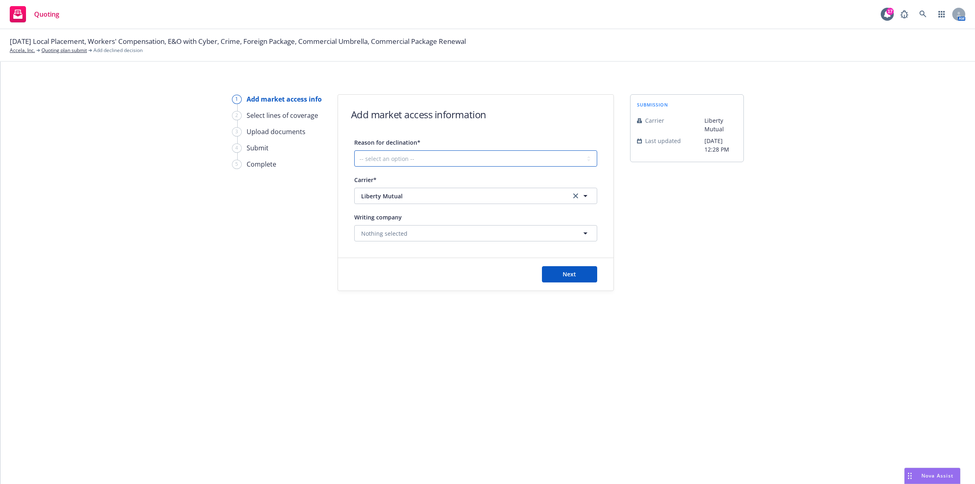
click at [453, 164] on select "-- select an option -- Cannot compete with other markets Carrier non-renewed Ca…" at bounding box center [475, 158] width 243 height 16
select select "DOES_NOT_FIT_UNDERWRITER_APPETITE"
click at [354, 150] on select "-- select an option -- Cannot compete with other markets Carrier non-renewed Ca…" at bounding box center [475, 158] width 243 height 16
click at [553, 273] on button "Next" at bounding box center [569, 274] width 55 height 16
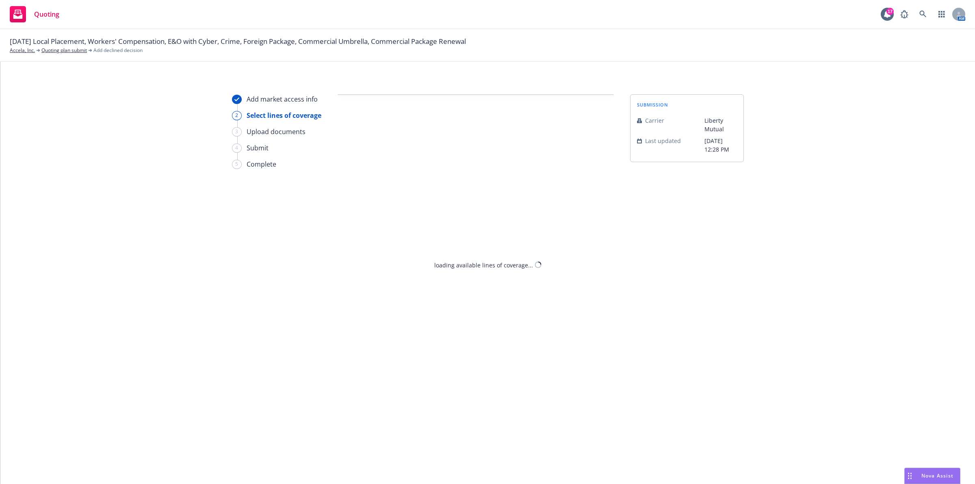
select select "DOES_NOT_FIT_UNDERWRITER_APPETITE"
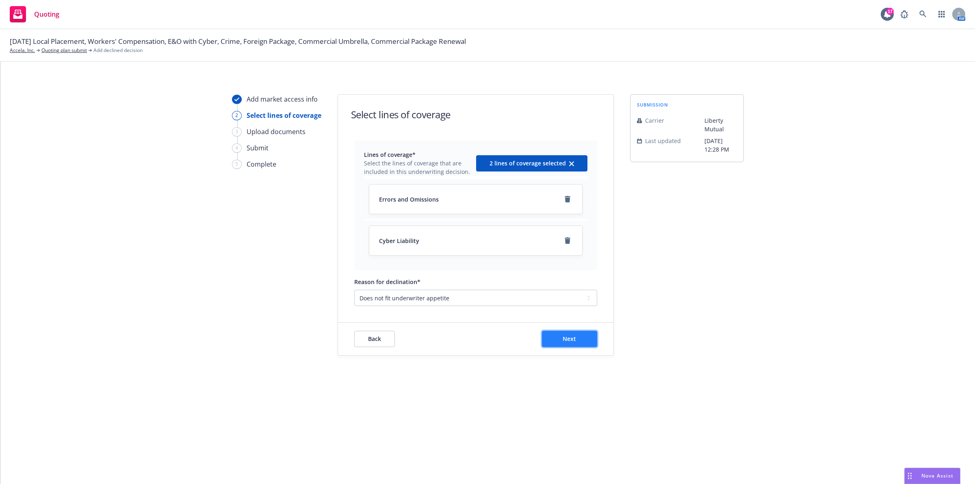
click at [565, 336] on span "Next" at bounding box center [569, 339] width 13 height 8
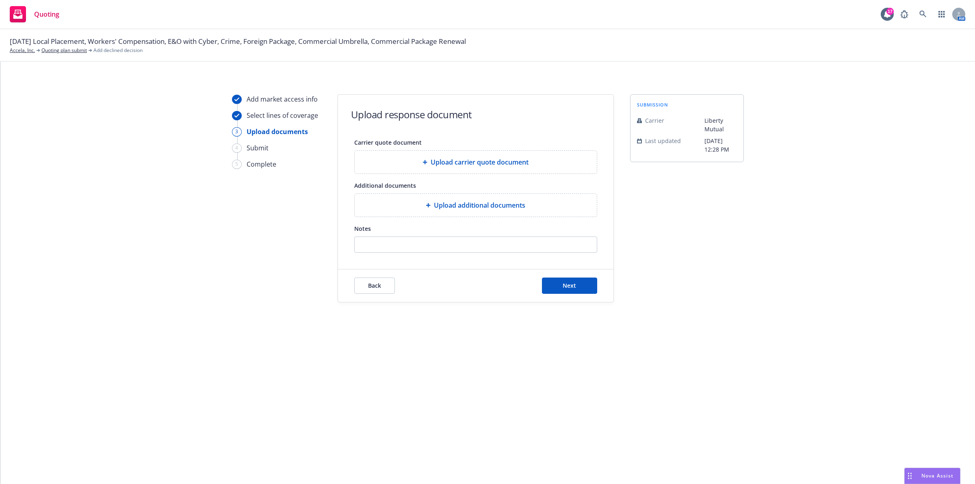
click at [565, 269] on div "Back Next" at bounding box center [475, 285] width 275 height 32
click at [567, 281] on button "Next" at bounding box center [569, 285] width 55 height 16
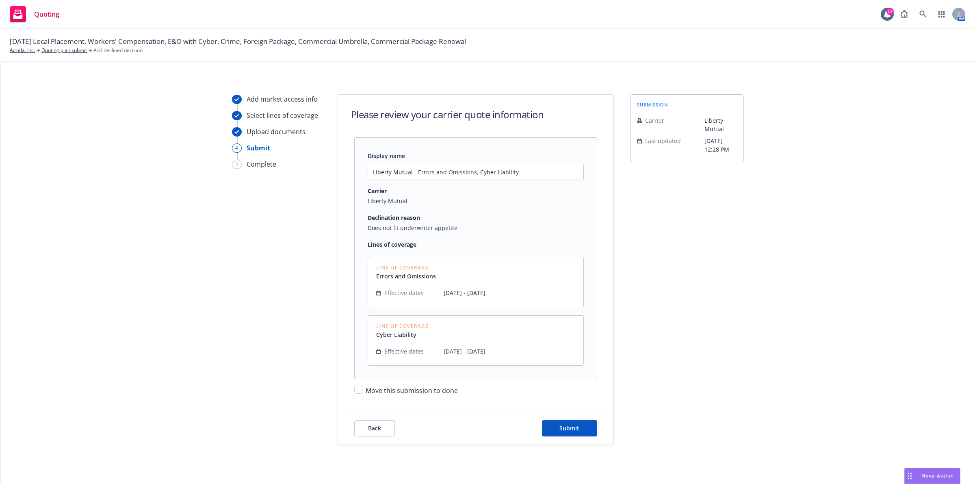
click at [429, 392] on span "Move this submission to done" at bounding box center [412, 390] width 92 height 9
click at [362, 392] on input "Move this submission to done" at bounding box center [358, 389] width 8 height 8
checkbox input "true"
click at [555, 425] on button "Submit" at bounding box center [569, 428] width 55 height 16
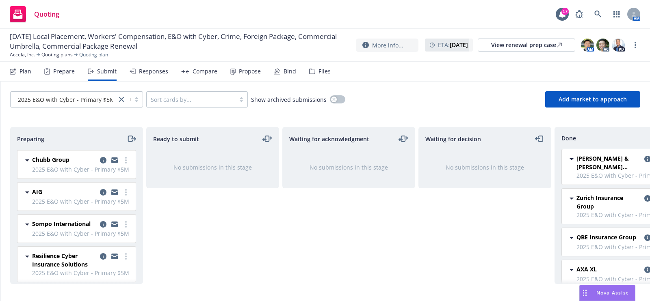
click at [152, 77] on div "Responses" at bounding box center [149, 71] width 39 height 19
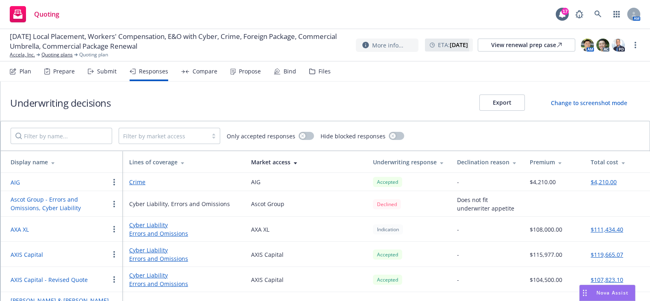
click at [97, 74] on div "Submit" at bounding box center [106, 71] width 19 height 6
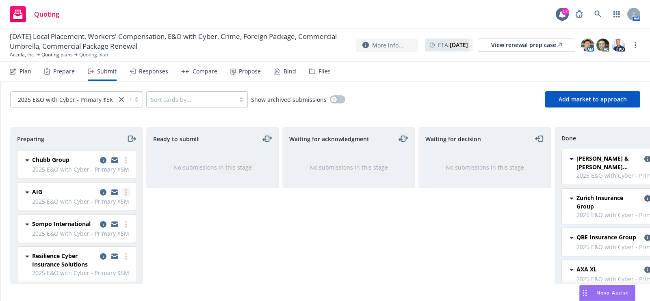
click at [125, 195] on icon "more" at bounding box center [126, 192] width 2 height 6
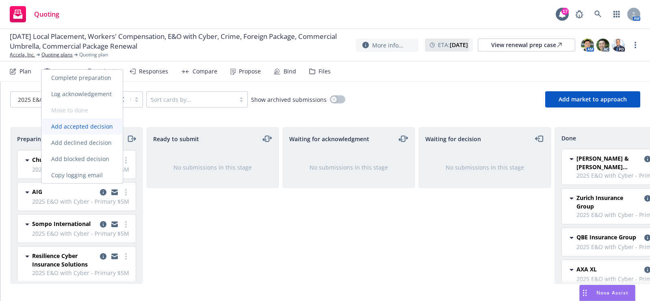
click at [94, 128] on span "Add accepted decision" at bounding box center [81, 127] width 81 height 8
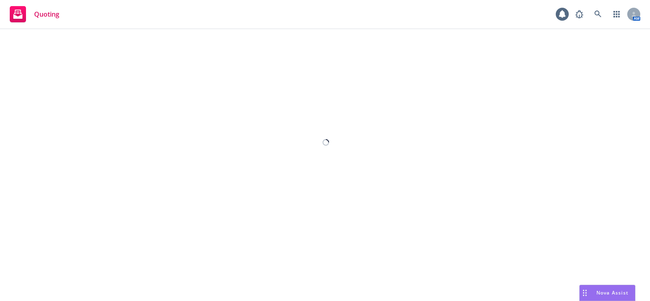
select select "12"
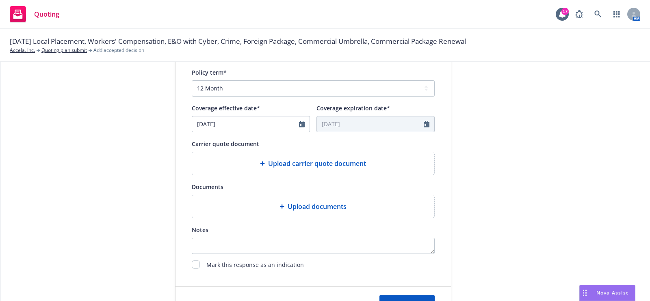
scroll to position [337, 0]
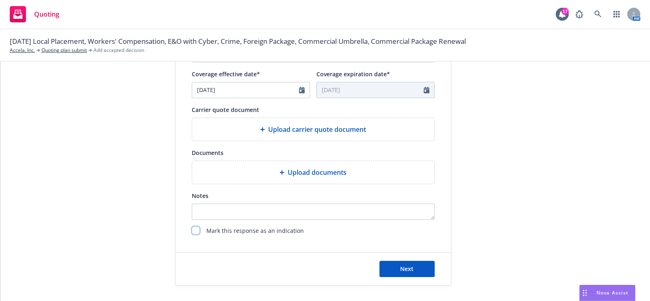
click at [192, 232] on input "checkbox" at bounding box center [196, 231] width 8 height 8
checkbox input "true"
click at [416, 269] on button "Next" at bounding box center [406, 269] width 55 height 16
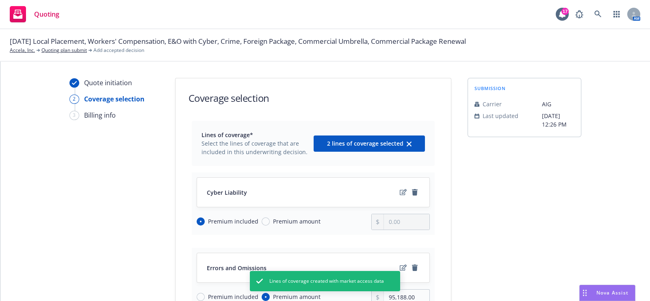
scroll to position [61, 0]
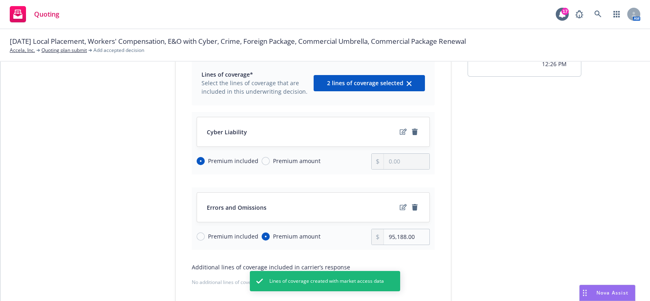
click at [213, 241] on div "Premium included Premium amount" at bounding box center [284, 237] width 175 height 16
drag, startPoint x: 217, startPoint y: 236, endPoint x: 195, endPoint y: 234, distance: 22.8
click at [197, 234] on input "Premium included" at bounding box center [201, 237] width 8 height 8
radio input "true"
radio input "false"
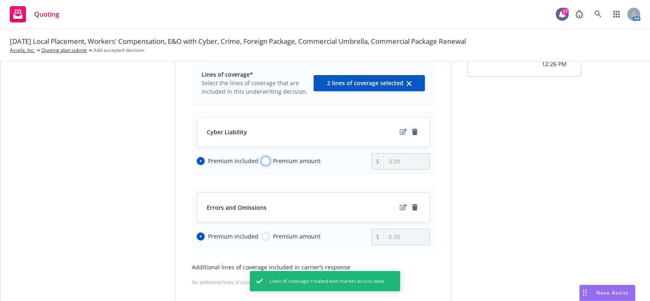
click at [262, 159] on input "Premium amount" at bounding box center [266, 161] width 8 height 8
radio input "true"
radio input "false"
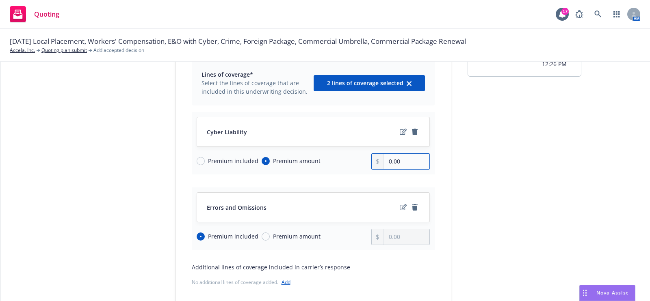
click at [389, 161] on input "0.00" at bounding box center [406, 161] width 45 height 15
click at [385, 161] on input "0.00" at bounding box center [406, 161] width 45 height 15
type input "130,000.00"
click at [477, 179] on div "submission Carrier AIG Last updated 8/14, 12:26 PM" at bounding box center [525, 191] width 114 height 349
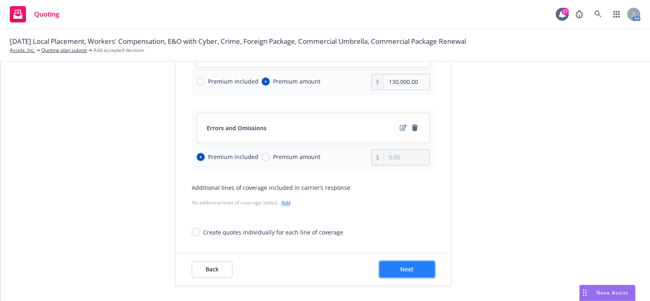
click at [402, 264] on button "Next" at bounding box center [406, 270] width 55 height 16
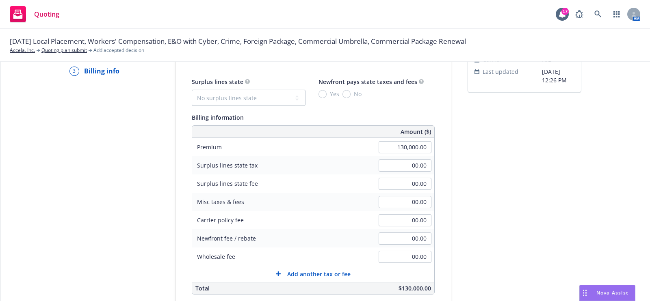
scroll to position [42, 0]
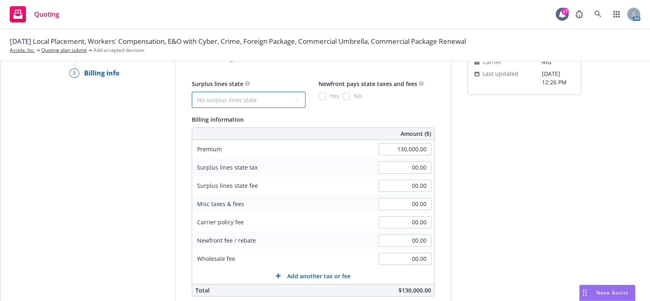
click at [212, 106] on select "No surplus lines state Alaska Alabama Arkansas Arizona California Colorado Conn…" at bounding box center [249, 100] width 114 height 16
select select "CA"
click at [192, 92] on select "No surplus lines state Alaska Alabama Arkansas Arizona California Colorado Conn…" at bounding box center [249, 100] width 114 height 16
type input "3,900.00"
type input "234.00"
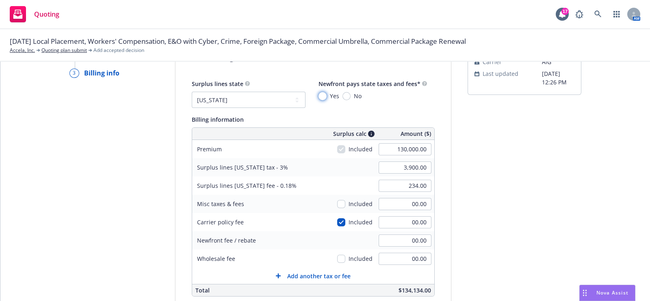
click at [318, 94] on input "Yes" at bounding box center [322, 96] width 8 height 8
radio input "true"
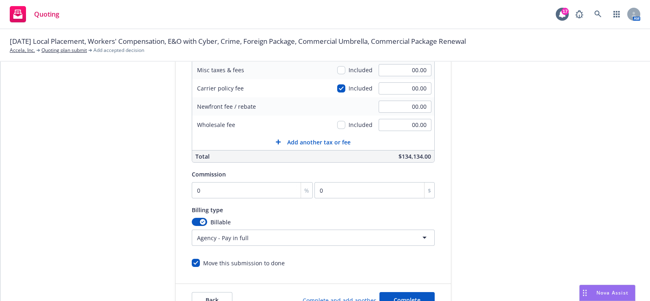
scroll to position [179, 0]
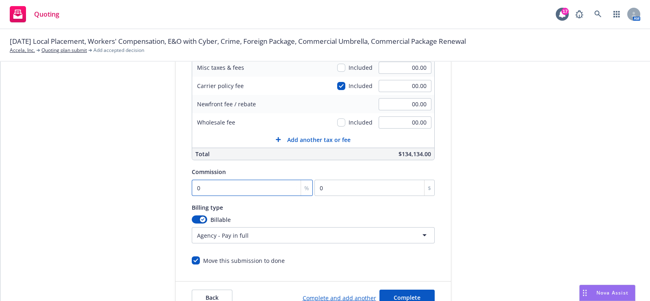
click at [210, 195] on input "0" at bounding box center [252, 188] width 121 height 16
type input "2"
type input "2600"
type input "20"
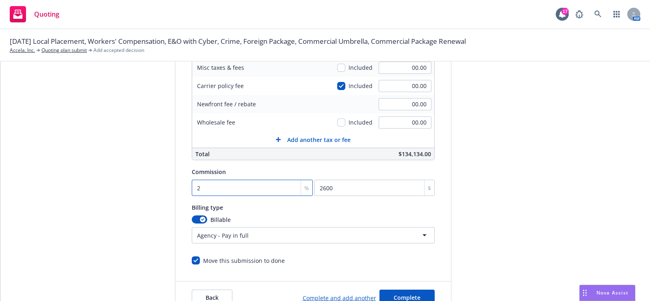
type input "26000"
type input "20"
click at [516, 178] on div "submission Carrier AIG Last updated 8/14, 12:26 PM" at bounding box center [525, 107] width 114 height 416
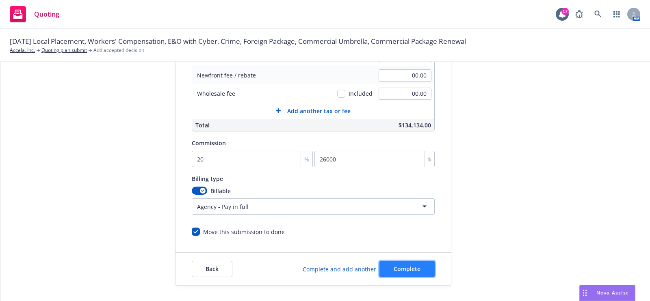
click at [406, 265] on span "Complete" at bounding box center [407, 269] width 27 height 8
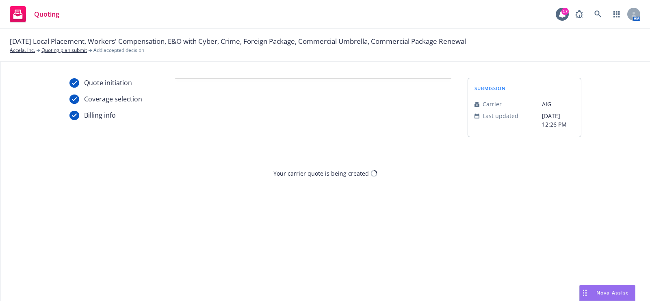
scroll to position [0, 0]
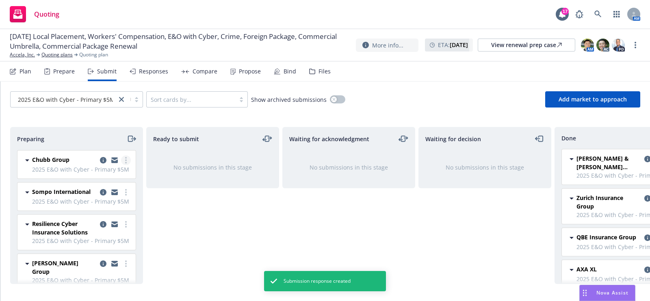
click at [121, 162] on link "more" at bounding box center [126, 161] width 10 height 10
click at [200, 234] on div "Ready to submit No submissions in this stage" at bounding box center [212, 205] width 133 height 157
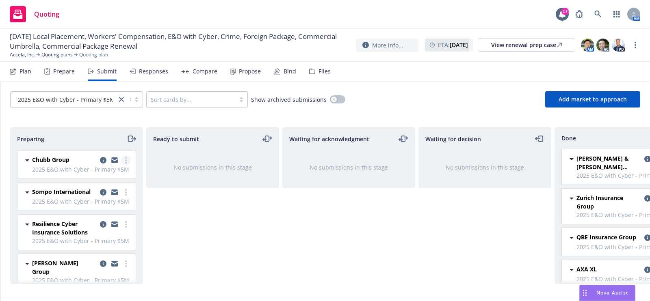
click at [121, 158] on link "more" at bounding box center [126, 161] width 10 height 10
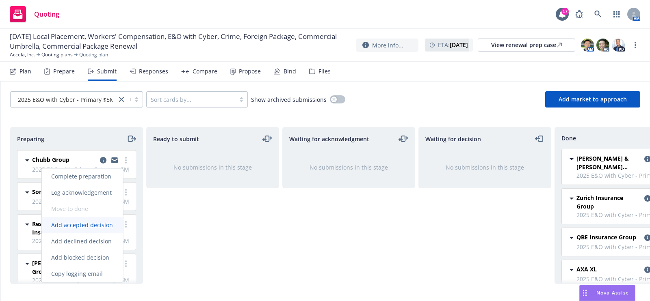
click at [85, 222] on span "Add accepted decision" at bounding box center [81, 225] width 81 height 8
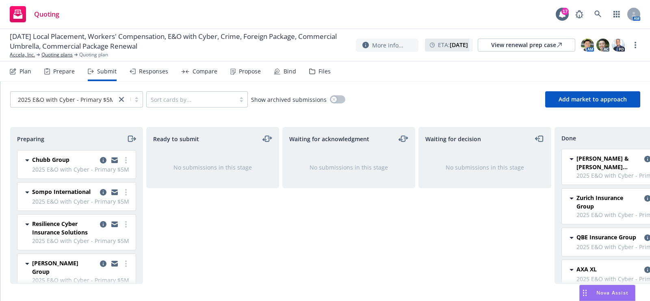
select select "12"
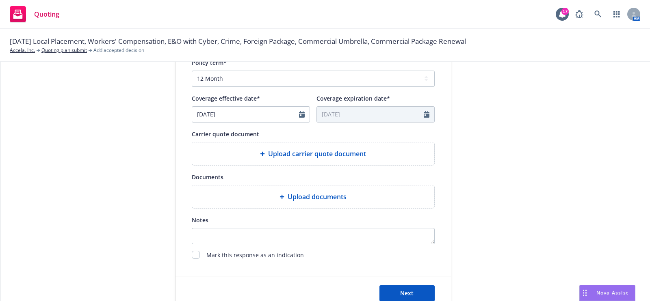
scroll to position [321, 0]
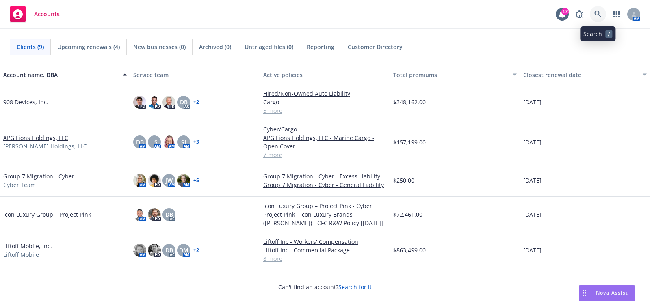
click at [602, 17] on link at bounding box center [598, 14] width 16 height 16
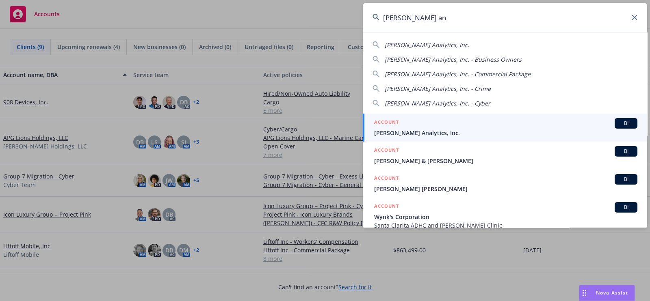
type input "[PERSON_NAME] an"
click at [479, 130] on span "[PERSON_NAME] Analytics, Inc." at bounding box center [505, 133] width 263 height 9
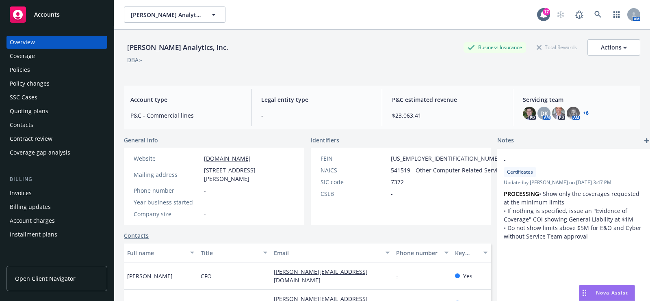
click at [57, 74] on div "Policies" at bounding box center [57, 69] width 94 height 13
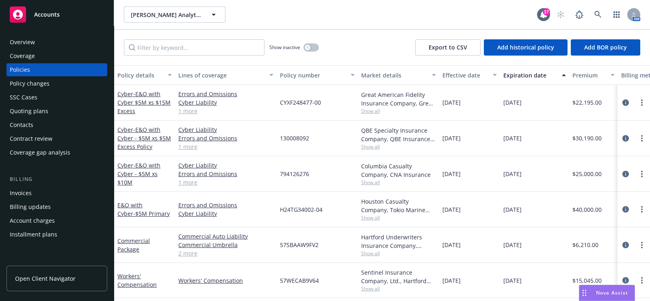
click at [211, 58] on div "Show inactive Export to CSV Add historical policy Add BOR policy" at bounding box center [382, 48] width 536 height 36
click at [206, 45] on input "Filter by keyword..." at bounding box center [194, 47] width 141 height 16
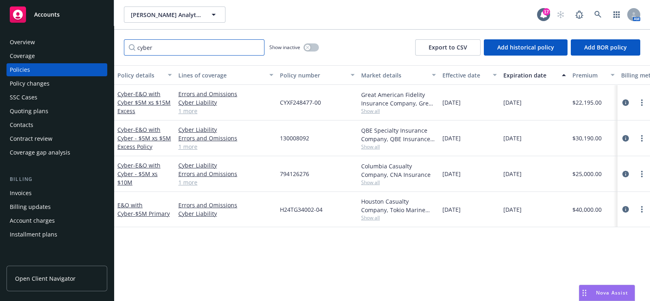
type input "cyber"
click at [258, 288] on div "Policy details Lines of coverage Policy number Market details Effective date Ex…" at bounding box center [382, 183] width 536 height 236
